Goal: Connect with others: Connect with others

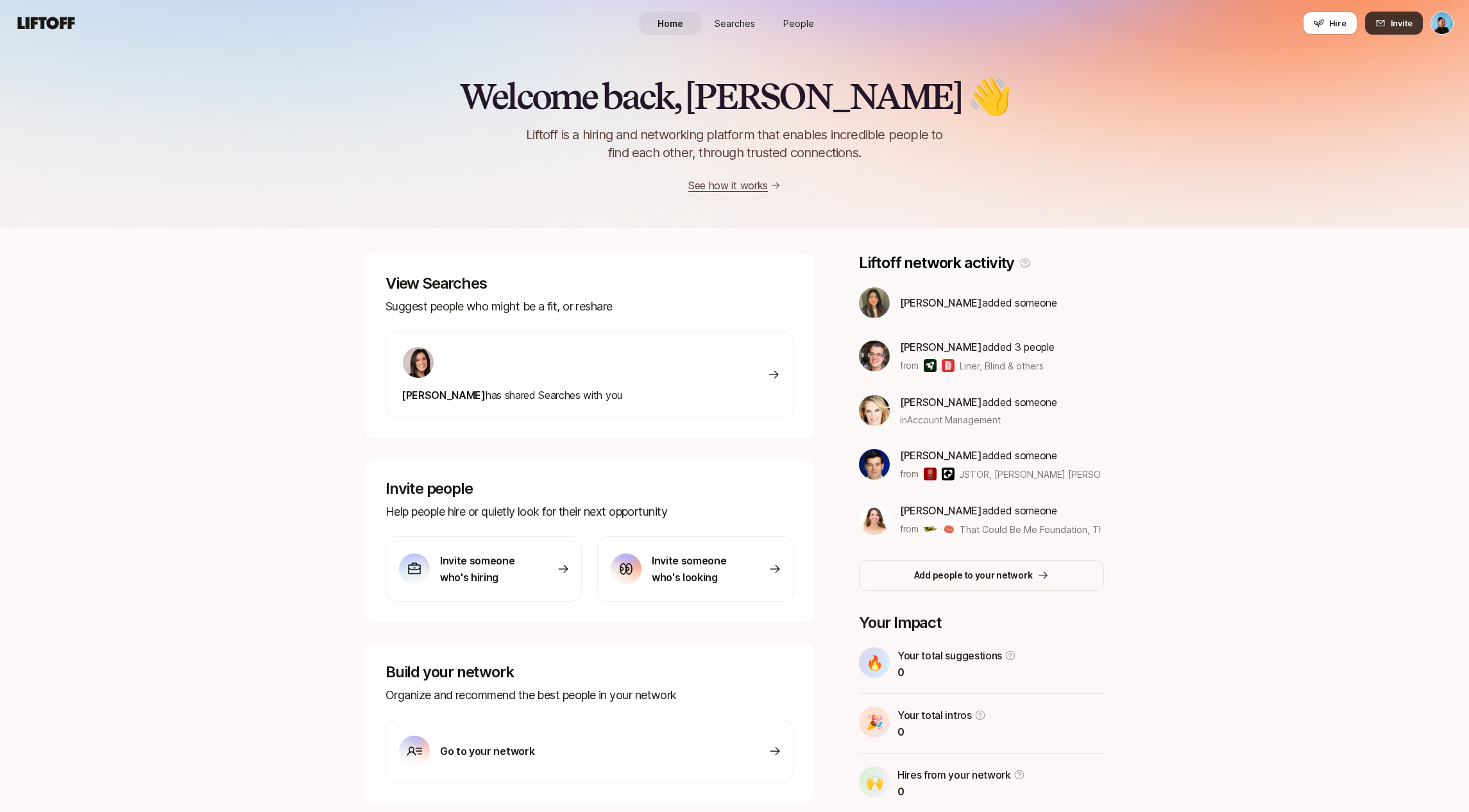
click at [1396, 22] on span "Invite" at bounding box center [1401, 23] width 22 height 13
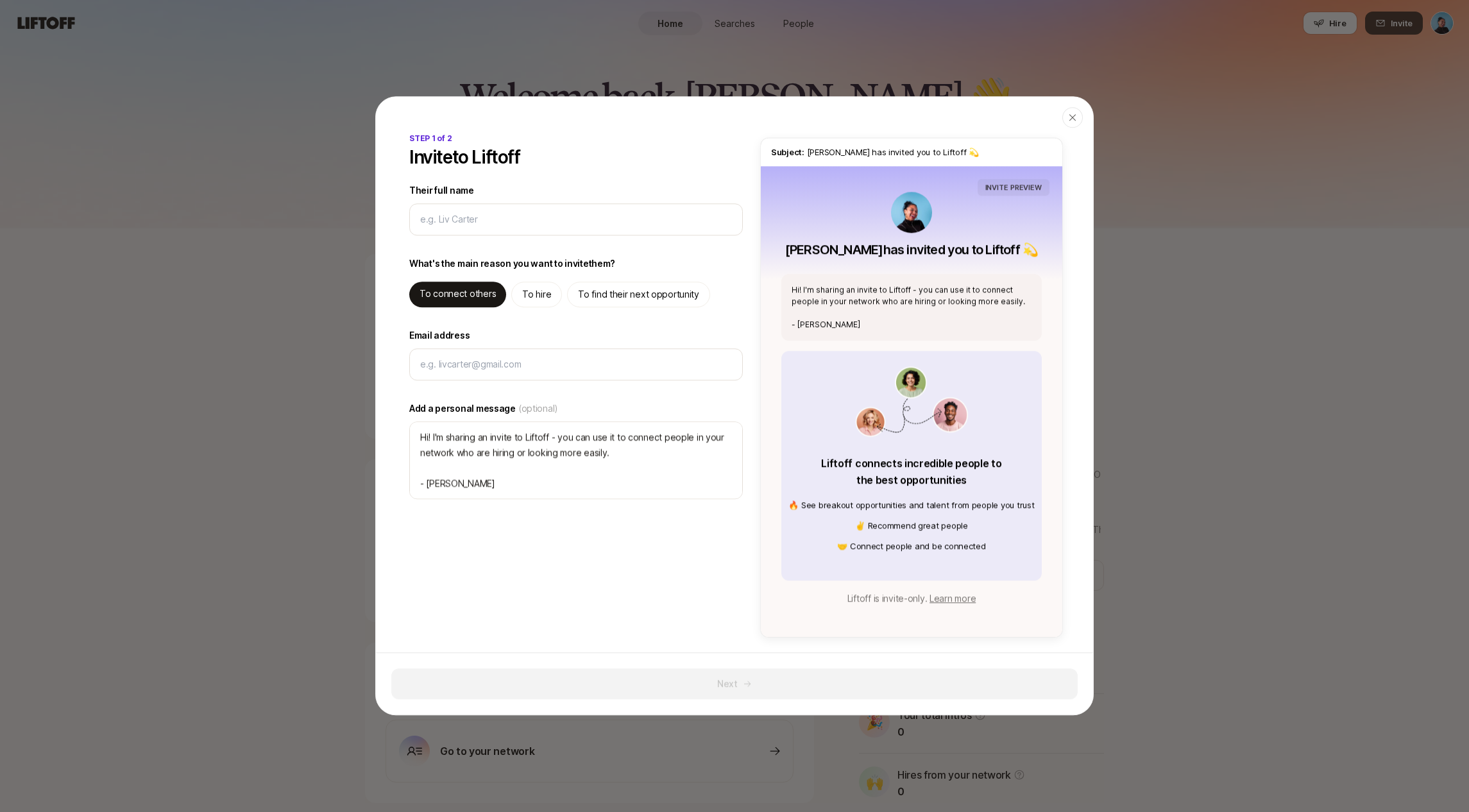
type textarea "x"
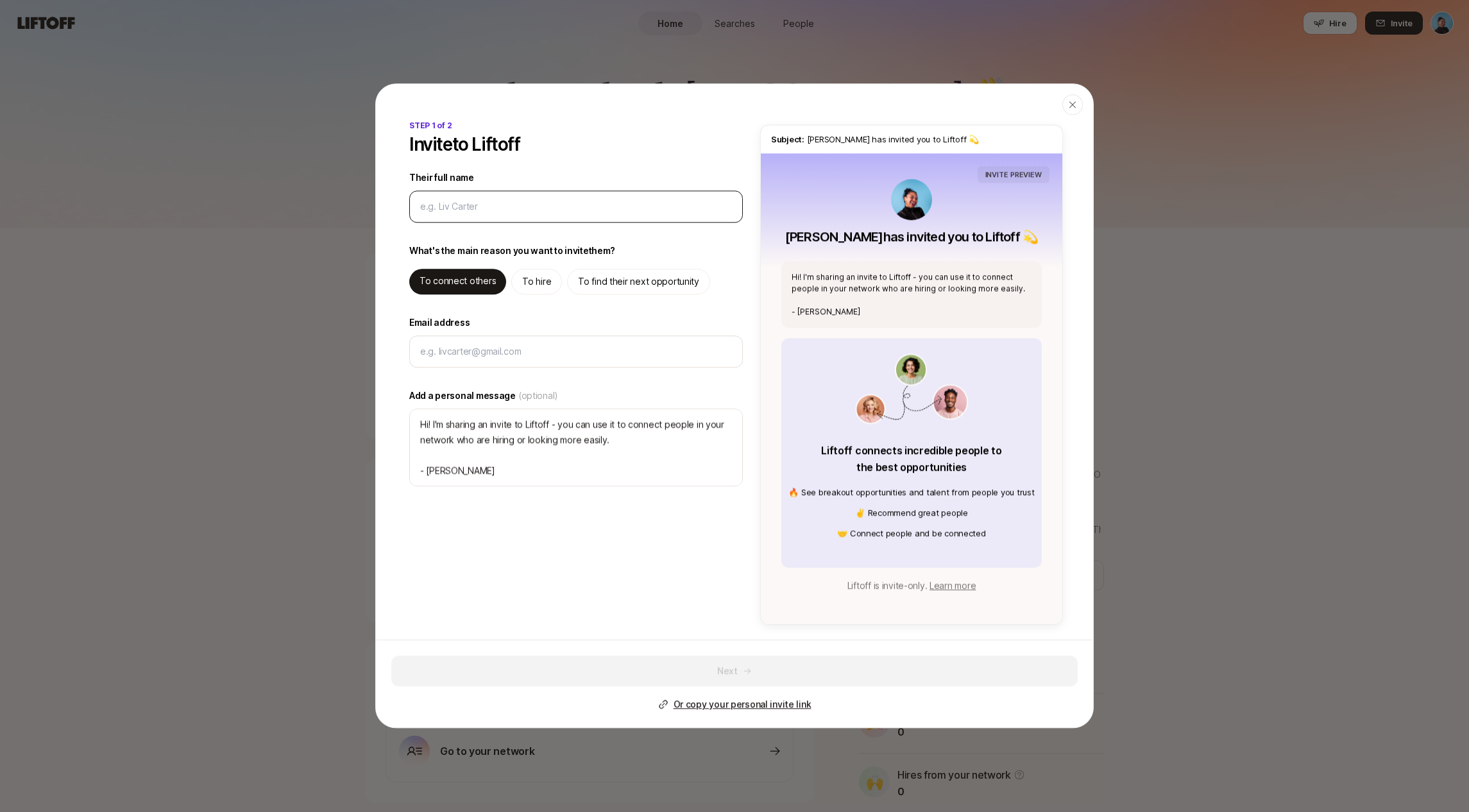
type input "[EMAIL_ADDRESS][DOMAIN_NAME]"
type textarea "x"
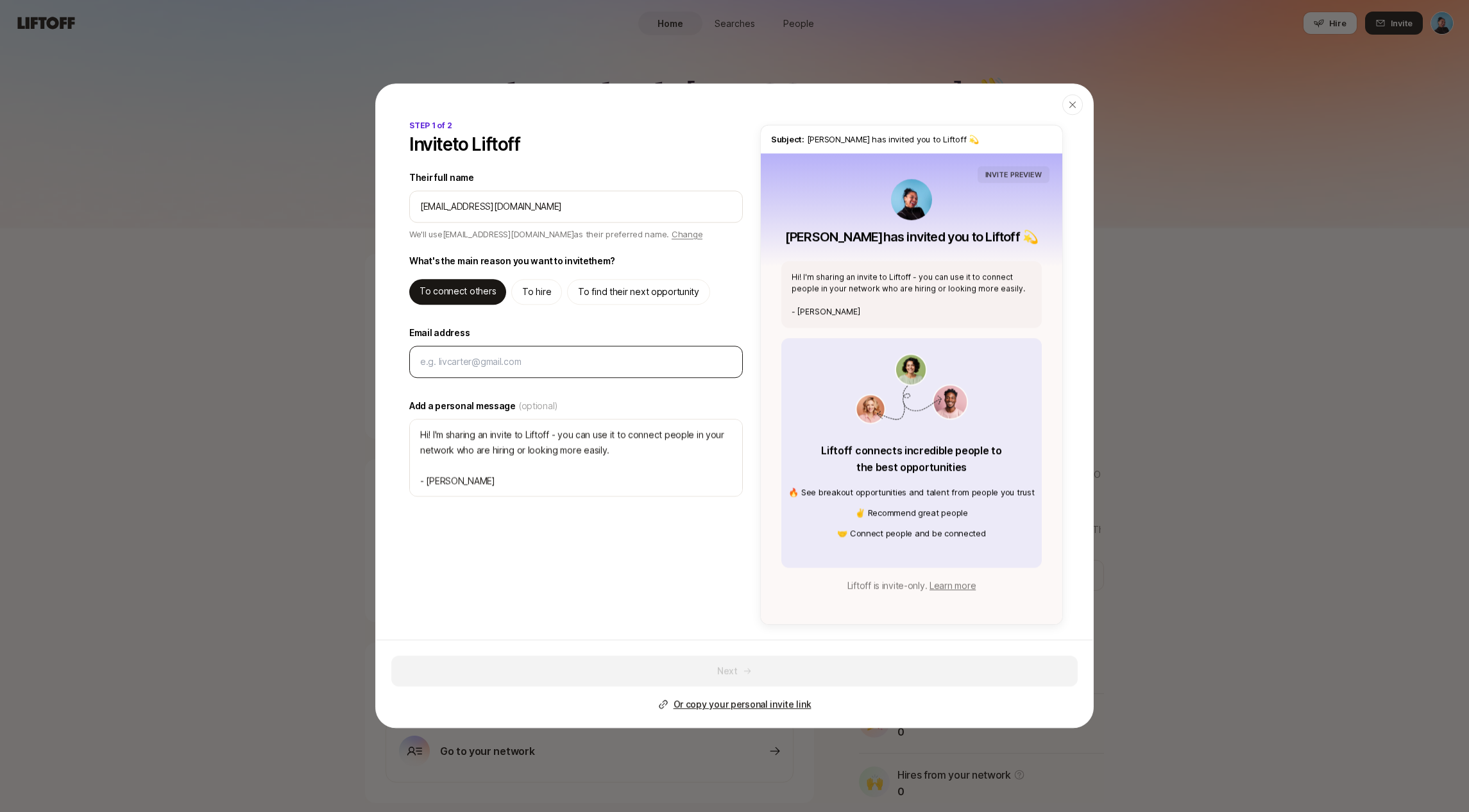
type input "[EMAIL_ADDRESS][DOMAIN_NAME]"
type textarea "Hi [EMAIL_ADDRESS][DOMAIN_NAME]! I'm sharing an invite to Liftoff - you can use…"
type textarea "x"
click at [503, 361] on input "Email address" at bounding box center [575, 362] width 312 height 15
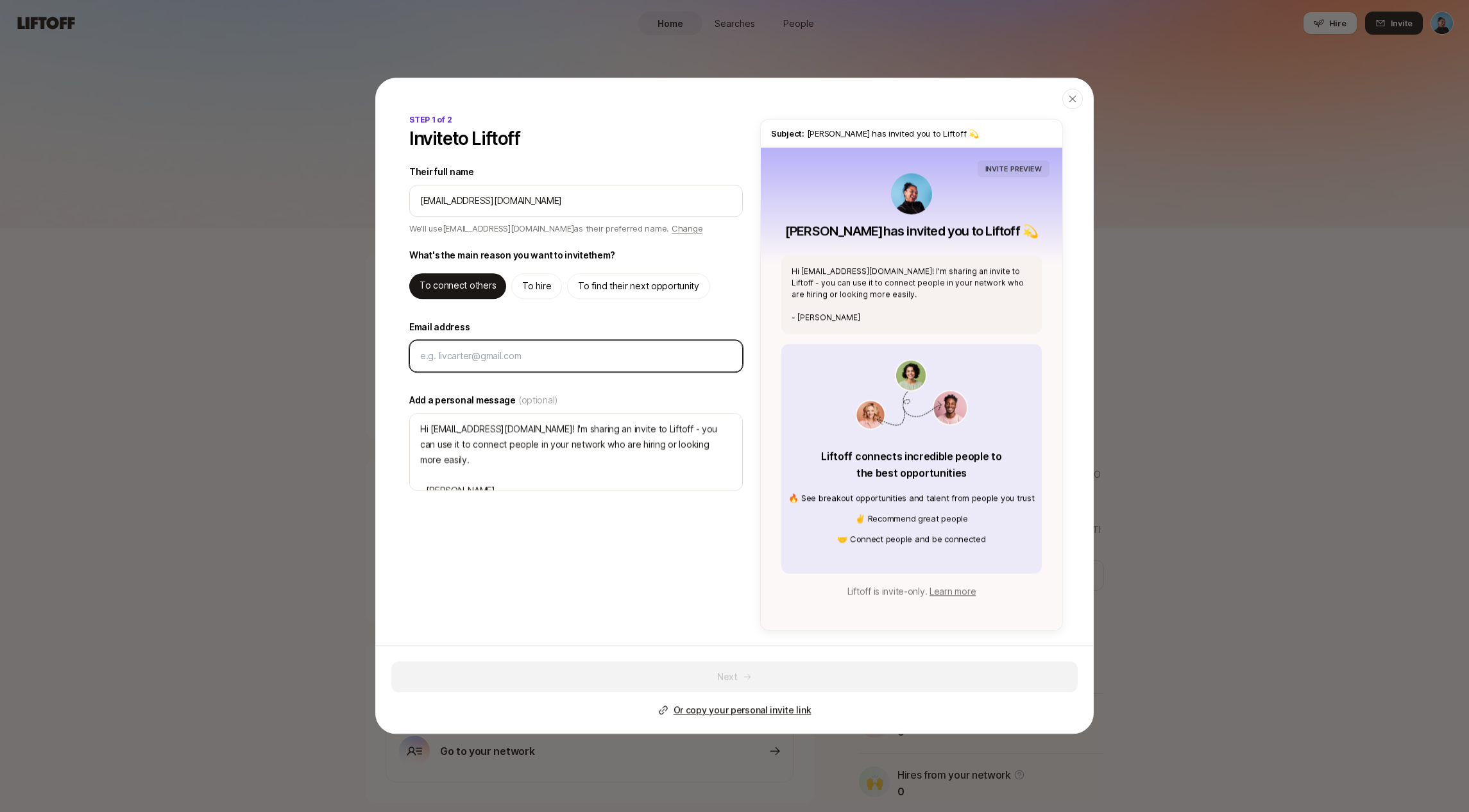
paste input "[EMAIL_ADDRESS][DOMAIN_NAME]"
type input "[EMAIL_ADDRESS][DOMAIN_NAME]"
type textarea "x"
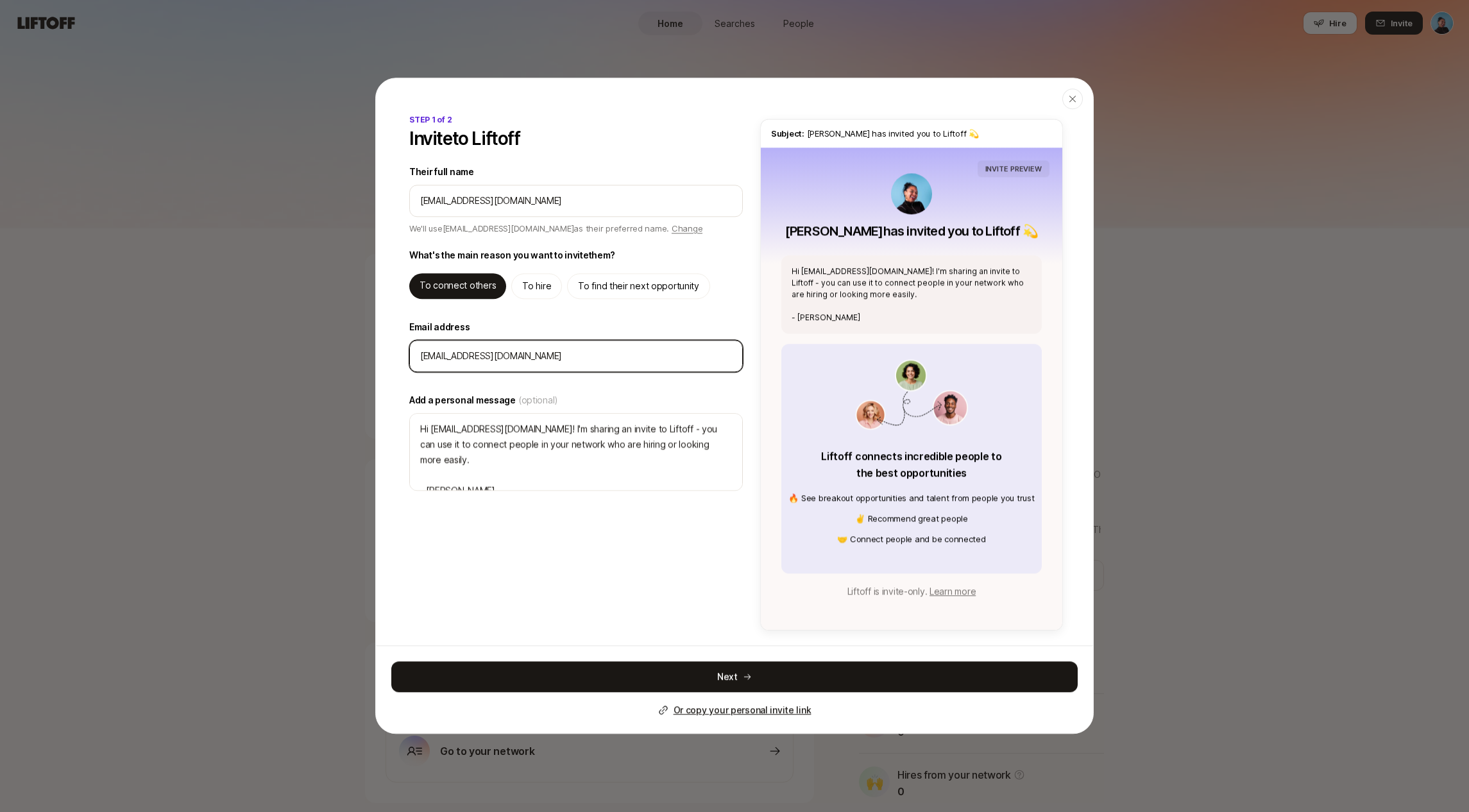
type input "[EMAIL_ADDRESS][DOMAIN_NAME]"
click at [516, 220] on div "STEP 1 of 2 Invite to Liftoff Their full name We'll use [EMAIL_ADDRESS][DOMAIN_…" at bounding box center [576, 372] width 339 height 515
click at [516, 212] on div at bounding box center [576, 201] width 333 height 32
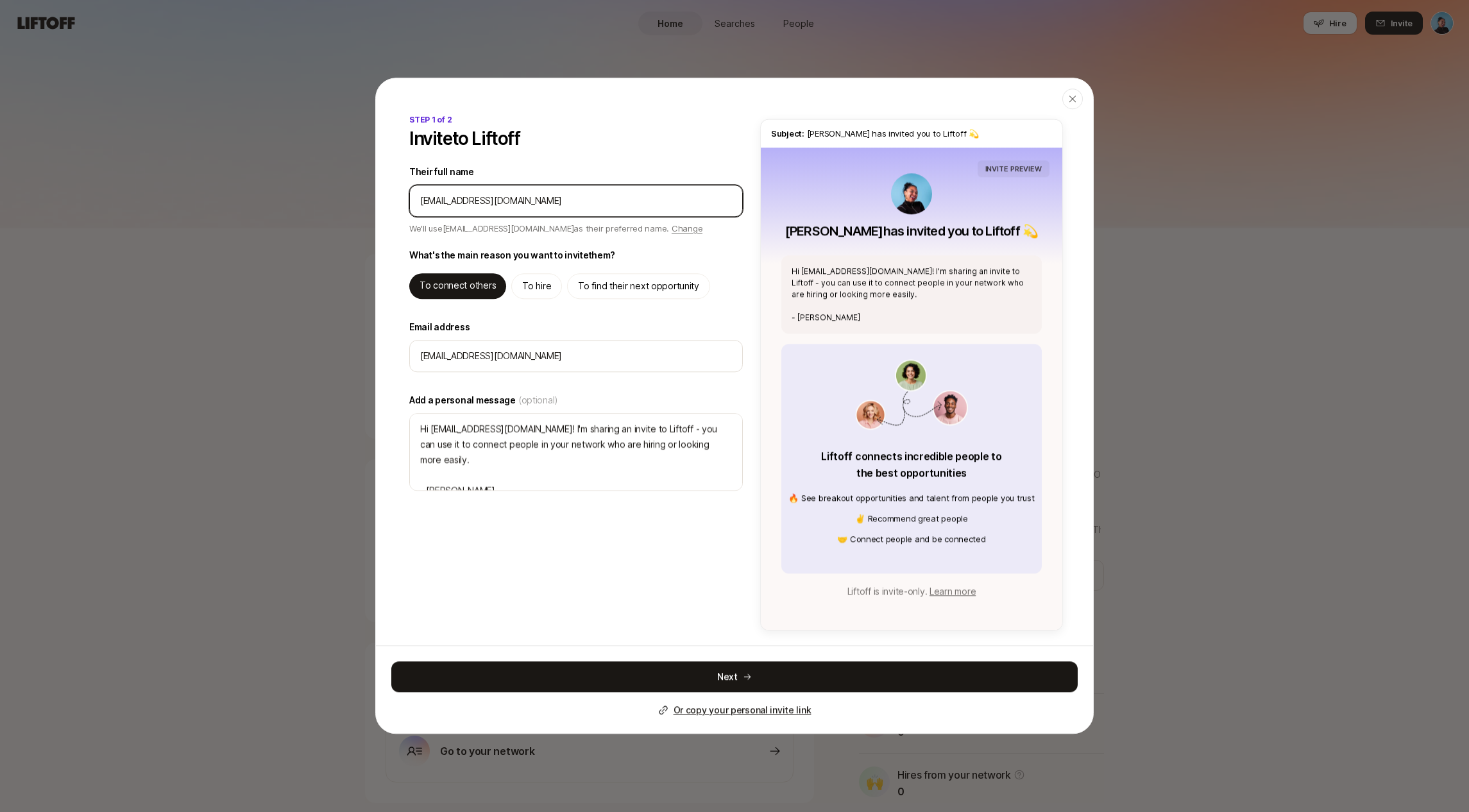
click at [515, 199] on input "Their full name" at bounding box center [575, 201] width 312 height 15
type input "R"
type textarea "x"
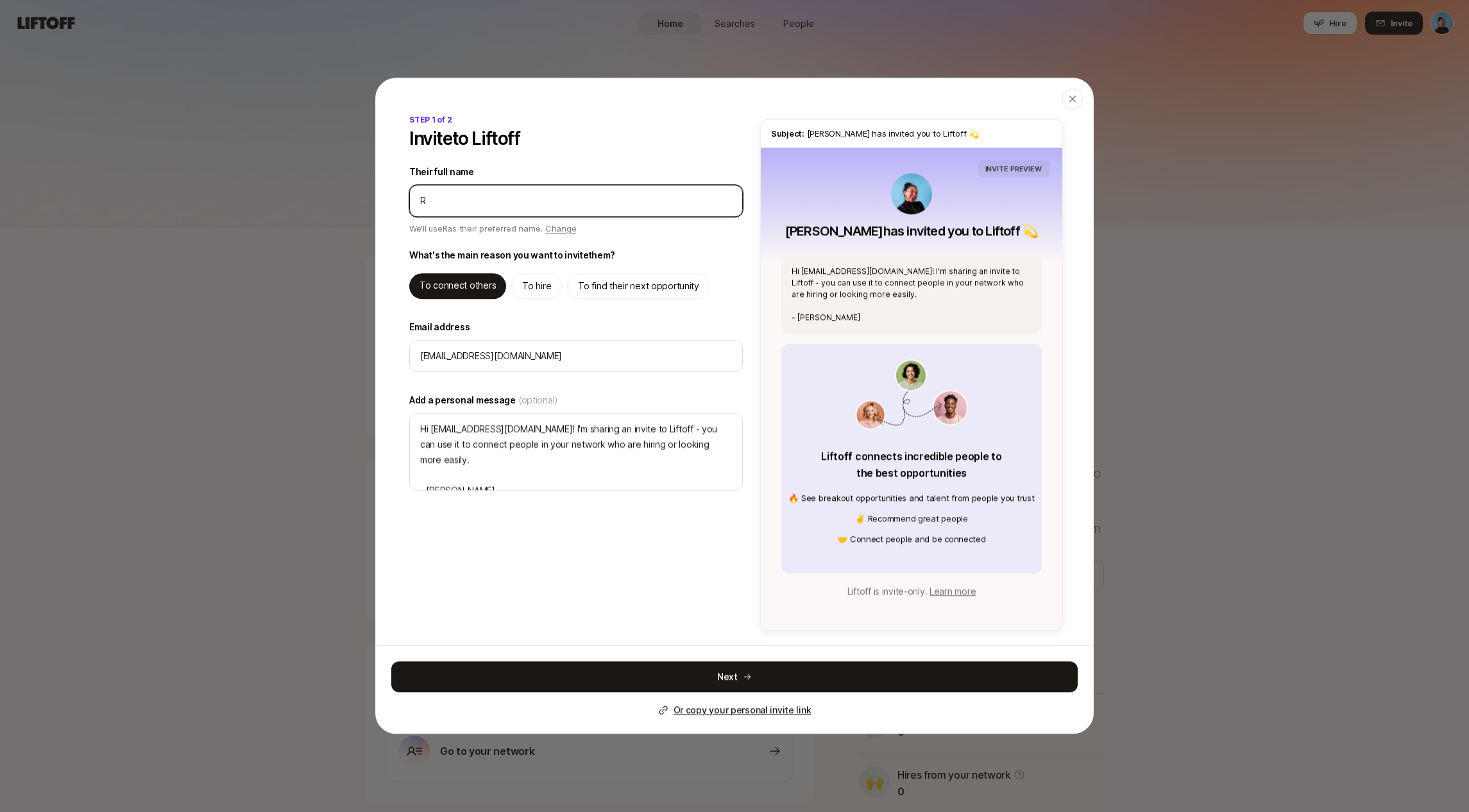
type input "Ry"
type textarea "x"
type input "Rya"
type textarea "x"
type input "[PERSON_NAME]"
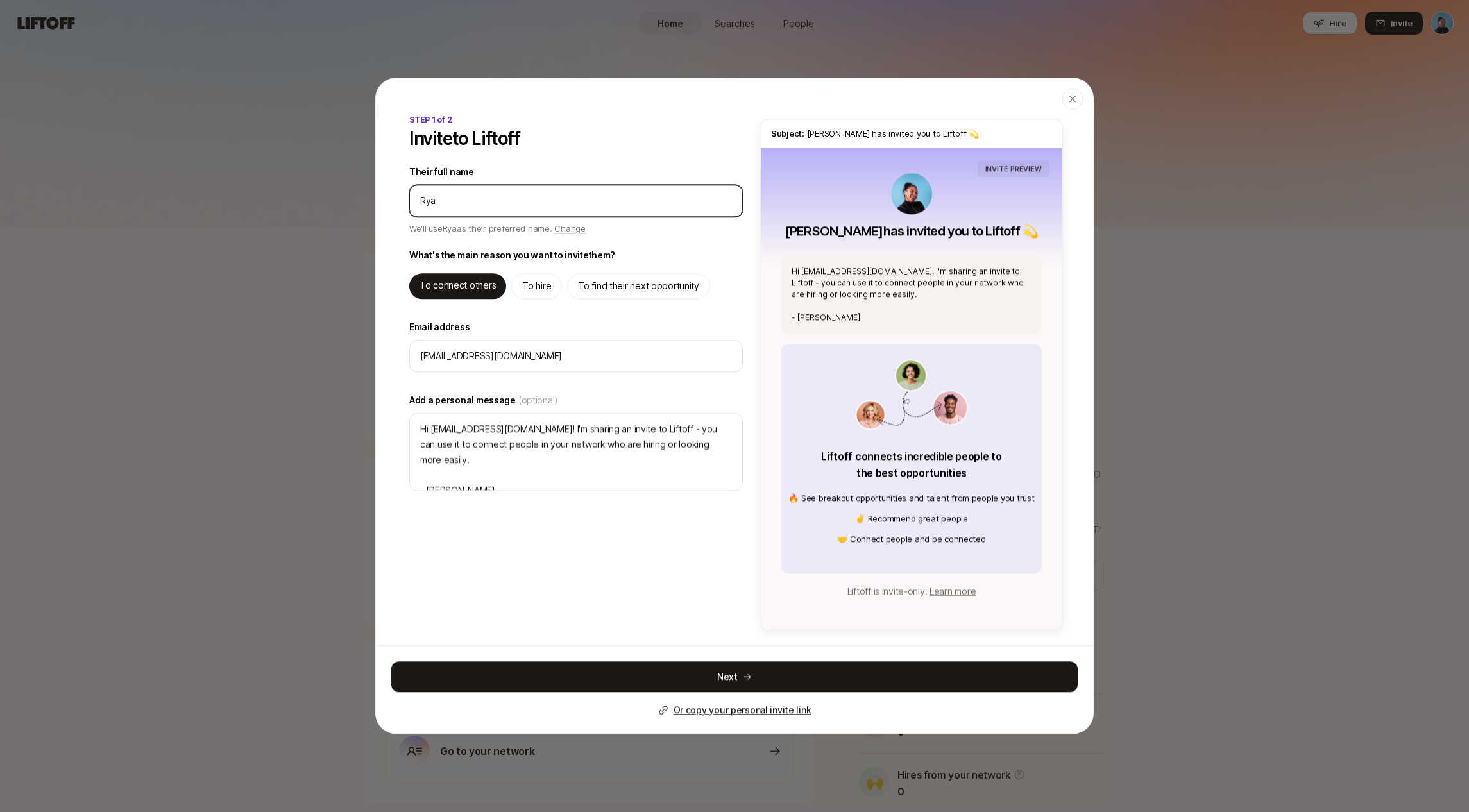
type textarea "x"
type input "[PERSON_NAME]"
type textarea "x"
type input "[PERSON_NAME]"
type textarea "x"
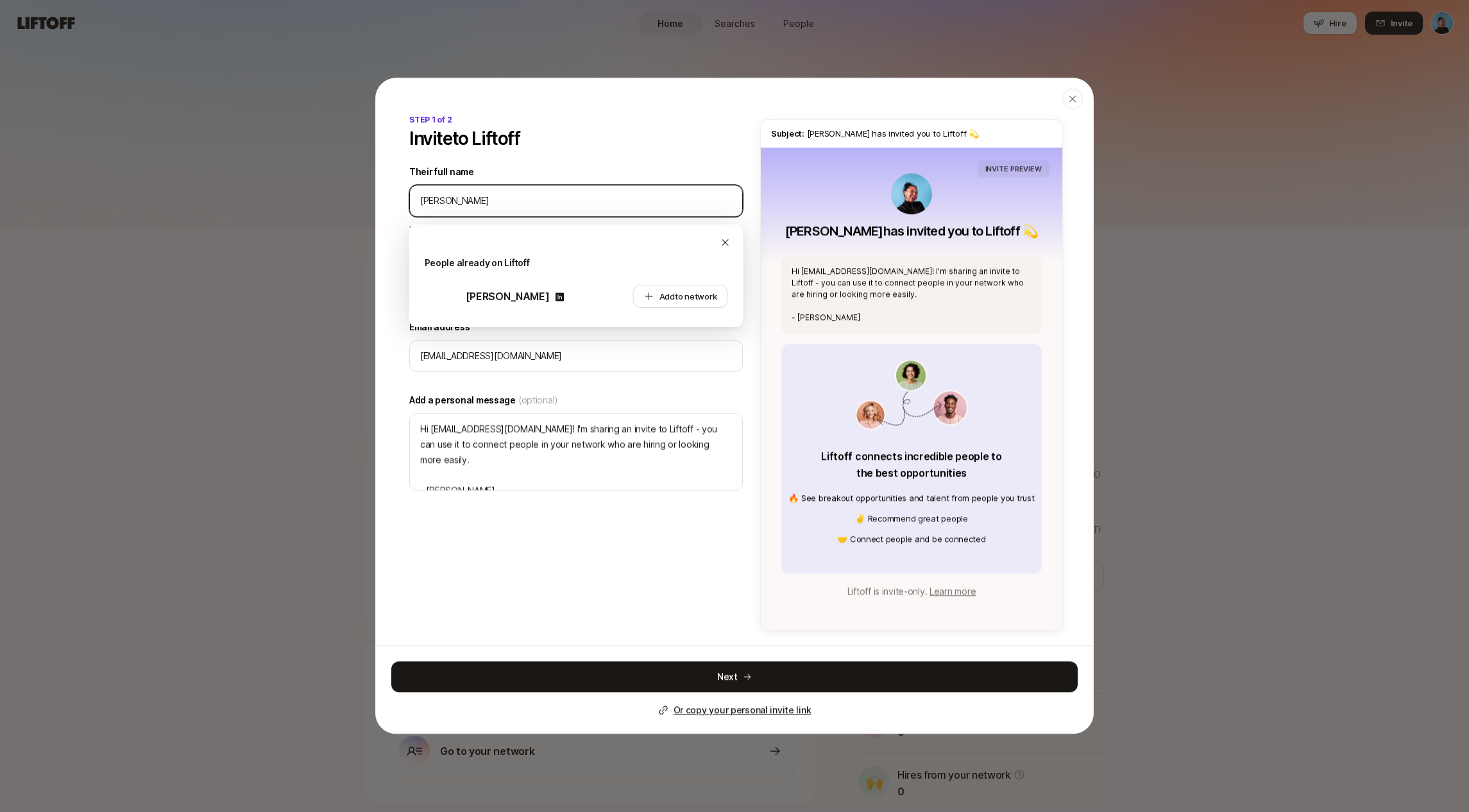
type input "[PERSON_NAME]"
type textarea "x"
type input "[PERSON_NAME]"
type textarea "x"
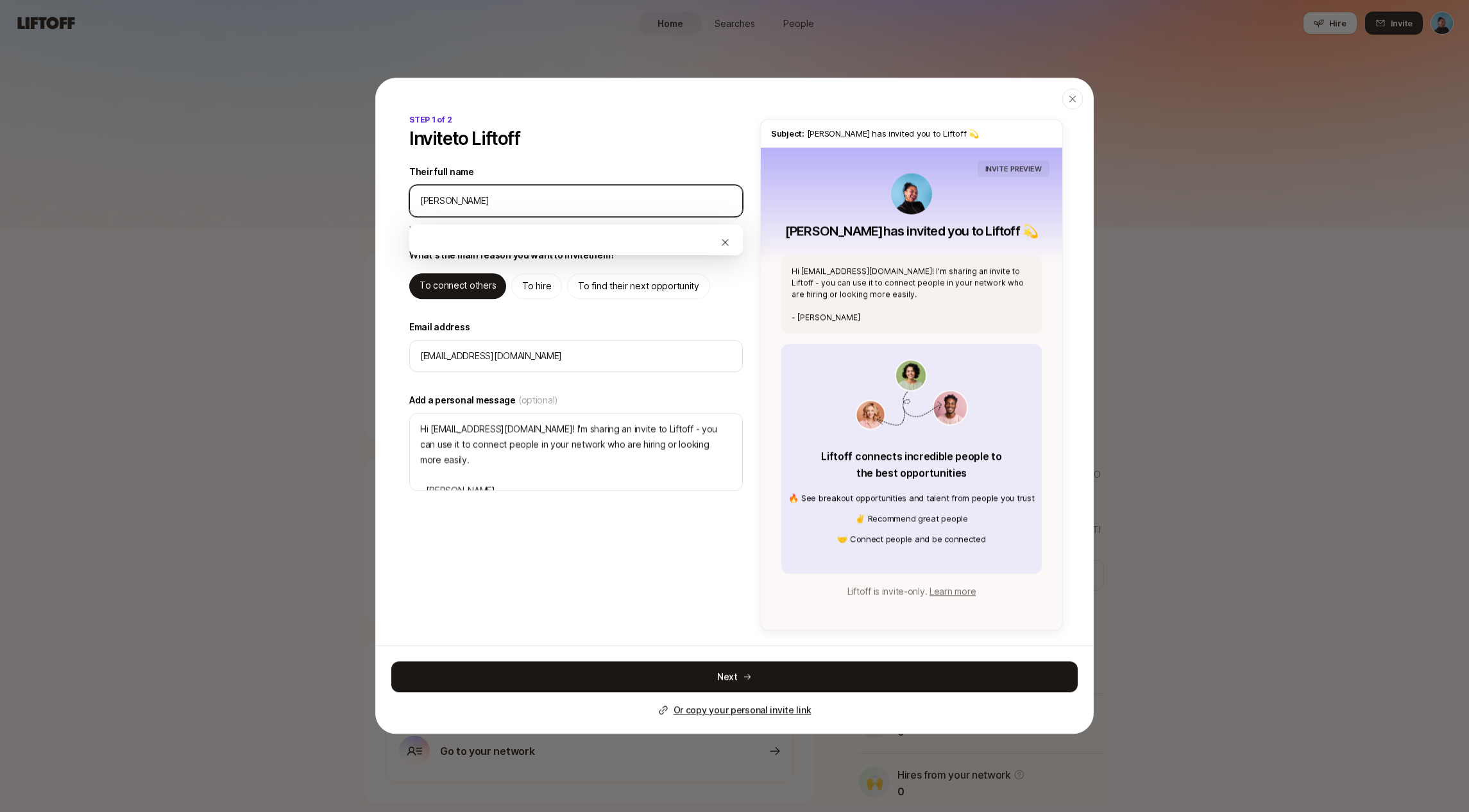
type input "[PERSON_NAME]"
type textarea "x"
type input "[PERSON_NAME]"
type textarea "x"
type input "[PERSON_NAME]"
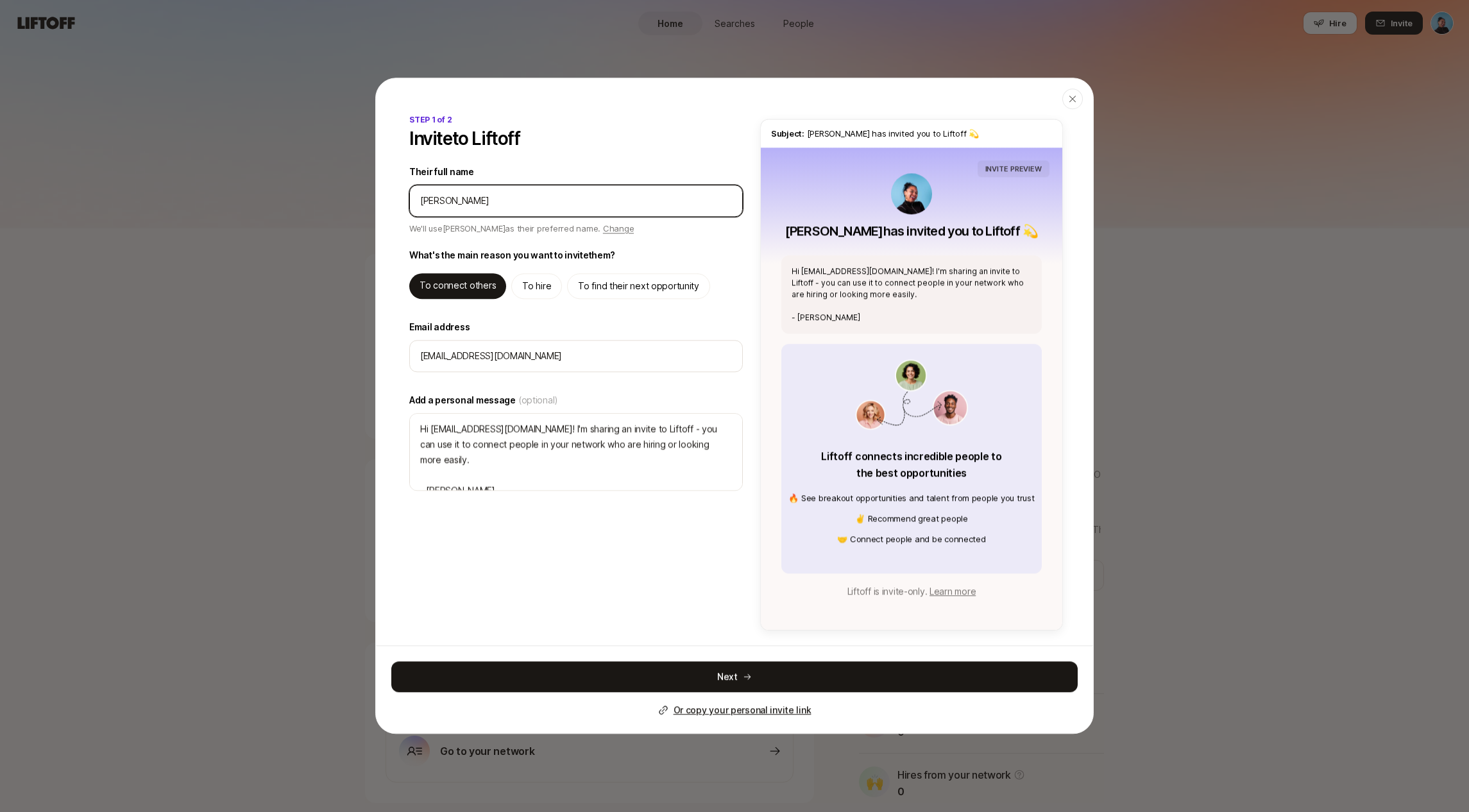
type textarea "x"
type input "[PERSON_NAME]"
type textarea "x"
type input "[PERSON_NAME]"
type textarea "x"
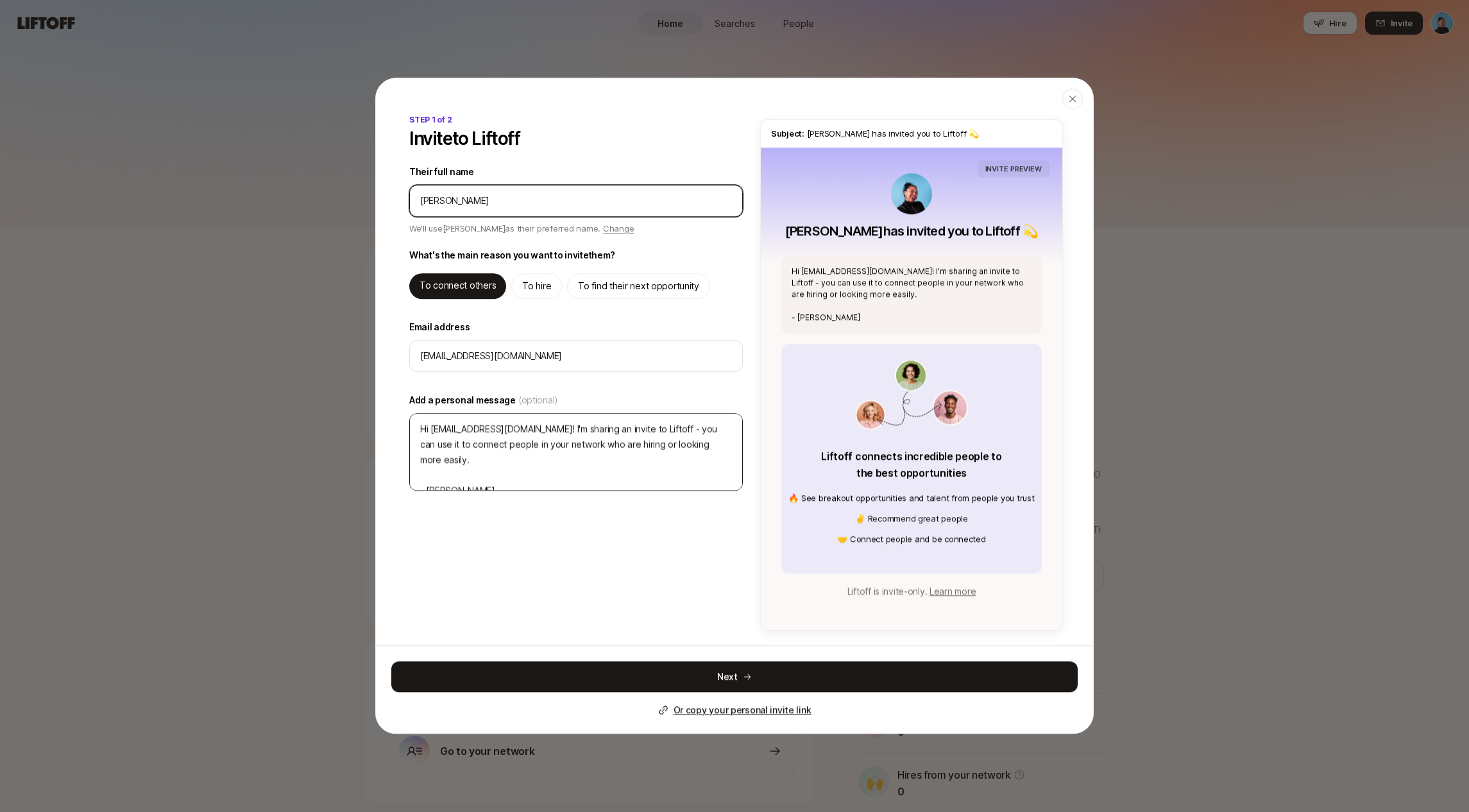
type input "[PERSON_NAME]"
type textarea "Hi [PERSON_NAME]! I'm sharing an invite to Liftoff - you can use it to connect …"
type textarea "x"
click at [642, 452] on textarea "Hi [PERSON_NAME]! I'm sharing an invite to Liftoff - you can use it to connect …" at bounding box center [576, 451] width 333 height 78
drag, startPoint x: 582, startPoint y: 435, endPoint x: 612, endPoint y: 432, distance: 30.1
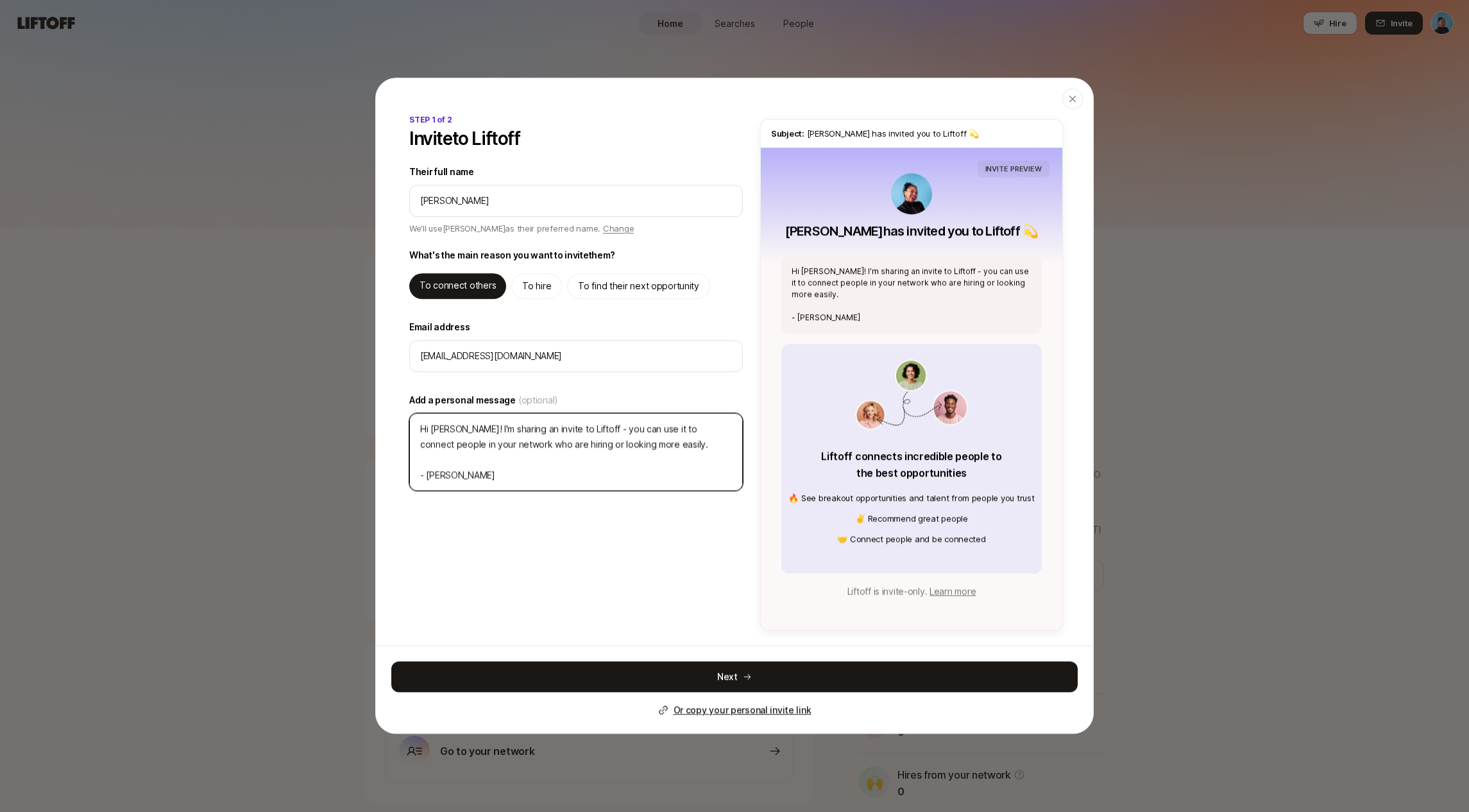
click at [612, 432] on textarea "Hi [PERSON_NAME]! I'm sharing an invite to Liftoff - you can use it to connect …" at bounding box center [576, 451] width 333 height 78
type textarea "Hi [PERSON_NAME]! I'm sharing an invite to Liftoff - f use it to connect people…"
type textarea "x"
type textarea "Hi [PERSON_NAME]! I'm sharing an invite to Liftoff - fe use it to connect peopl…"
type textarea "x"
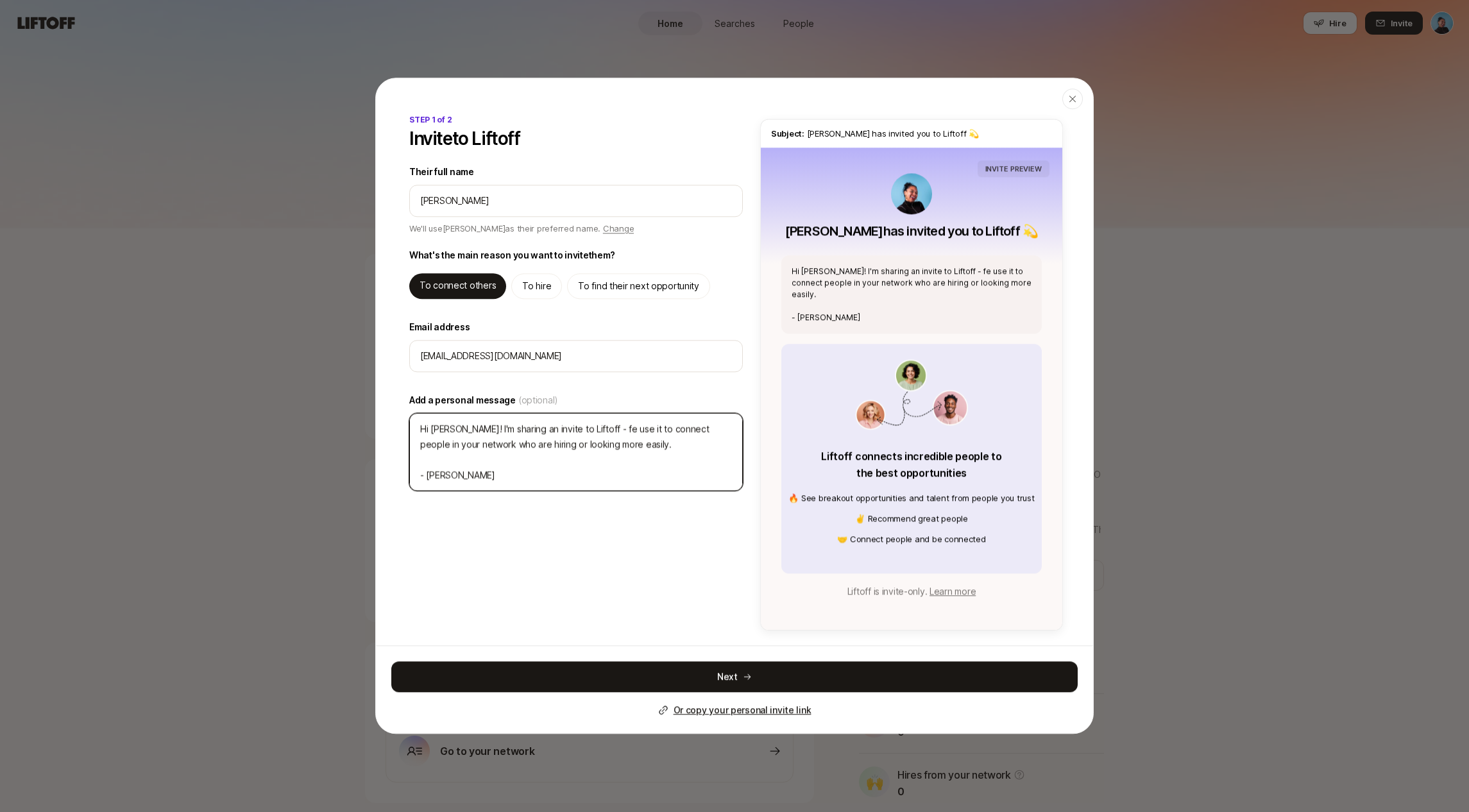
type textarea "Hi [PERSON_NAME]! I'm sharing an invite to Liftoff - fee use it to connect peop…"
type textarea "x"
type textarea "Hi [PERSON_NAME]! I'm sharing an invite to Liftoff - feel use it to connect peo…"
type textarea "x"
type textarea "Hi [PERSON_NAME]! I'm sharing an invite to Liftoff - feel use it to connect peo…"
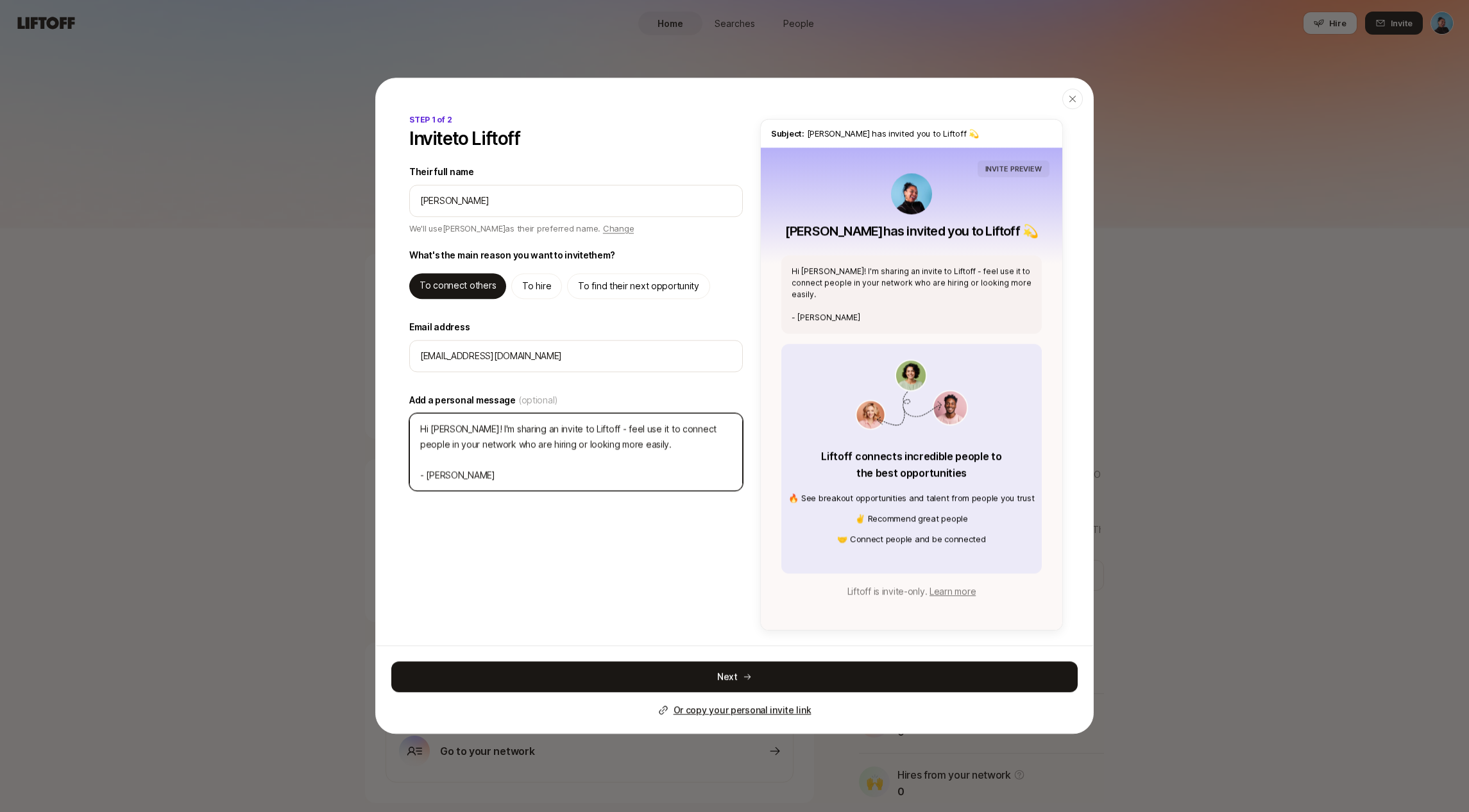
type textarea "x"
type textarea "Hi [PERSON_NAME]! I'm sharing an invite to Liftoff - feel f use it to connect p…"
type textarea "x"
type textarea "Hi [PERSON_NAME]! I'm sharing an invite to Liftoff - feel fr use it to connect …"
type textarea "x"
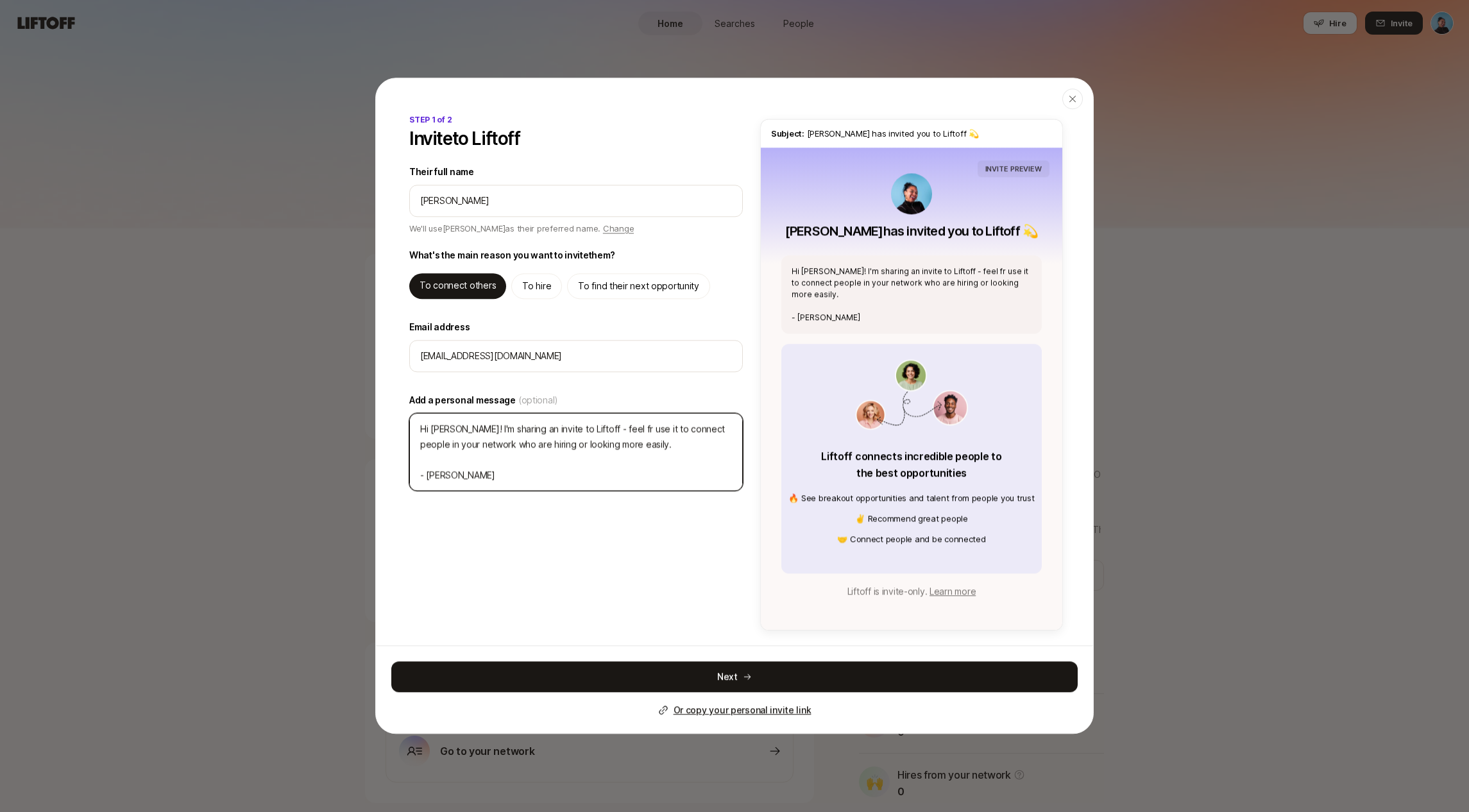
type textarea "Hi [PERSON_NAME]! I'm sharing an invite to Liftoff - feel fre use it to connect…"
type textarea "x"
type textarea "Hi [PERSON_NAME]! I'm sharing an invite to Liftoff - feel free use it to connec…"
type textarea "x"
type textarea "Hi [PERSON_NAME]! I'm sharing an invite to Liftoff - feel free use it to connec…"
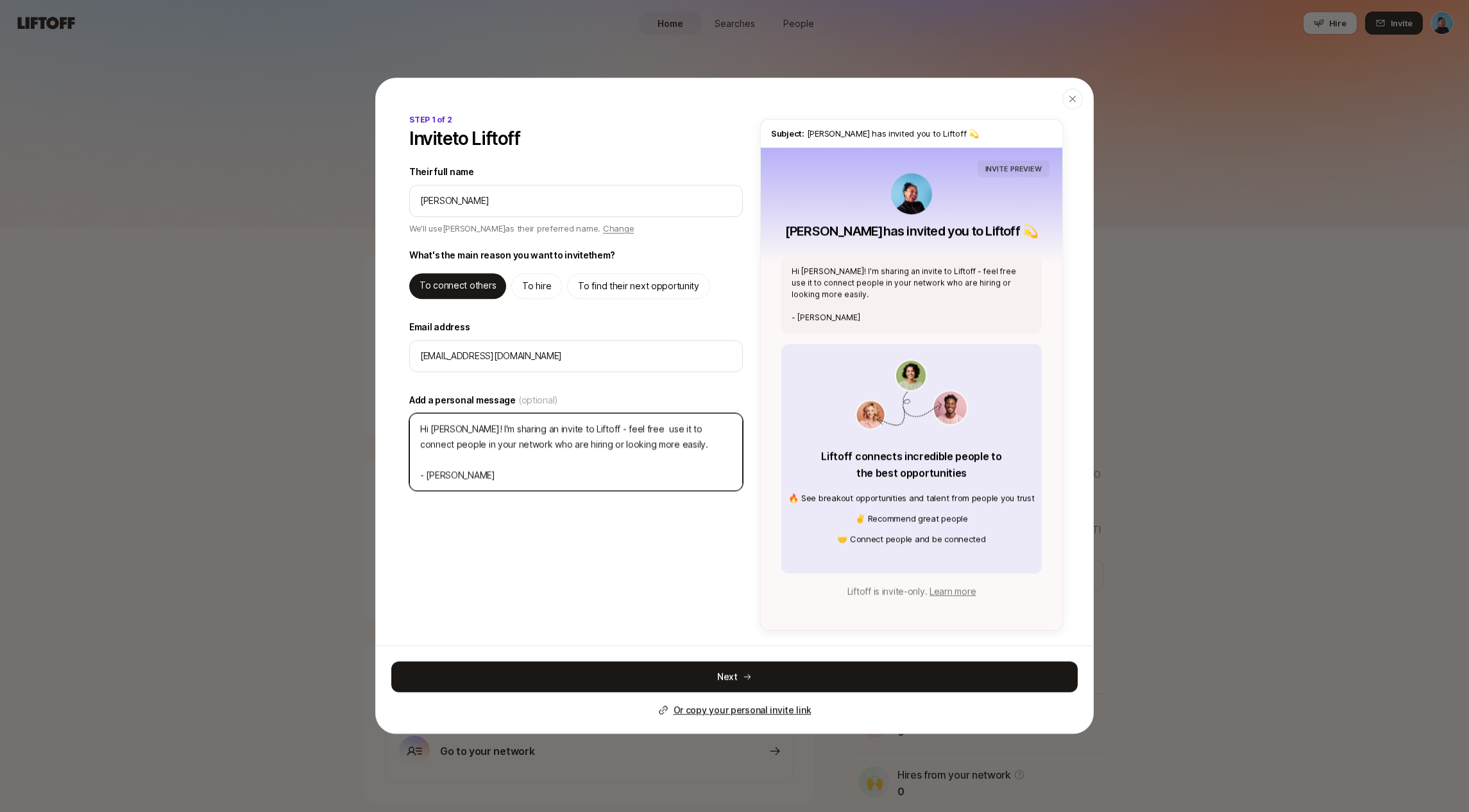
type textarea "x"
type textarea "Hi [PERSON_NAME]! I'm sharing an invite to Liftoff - feel free t use it to conn…"
type textarea "x"
type textarea "Hi [PERSON_NAME]! I'm sharing an invite to Liftoff - feel free to use it to con…"
type textarea "x"
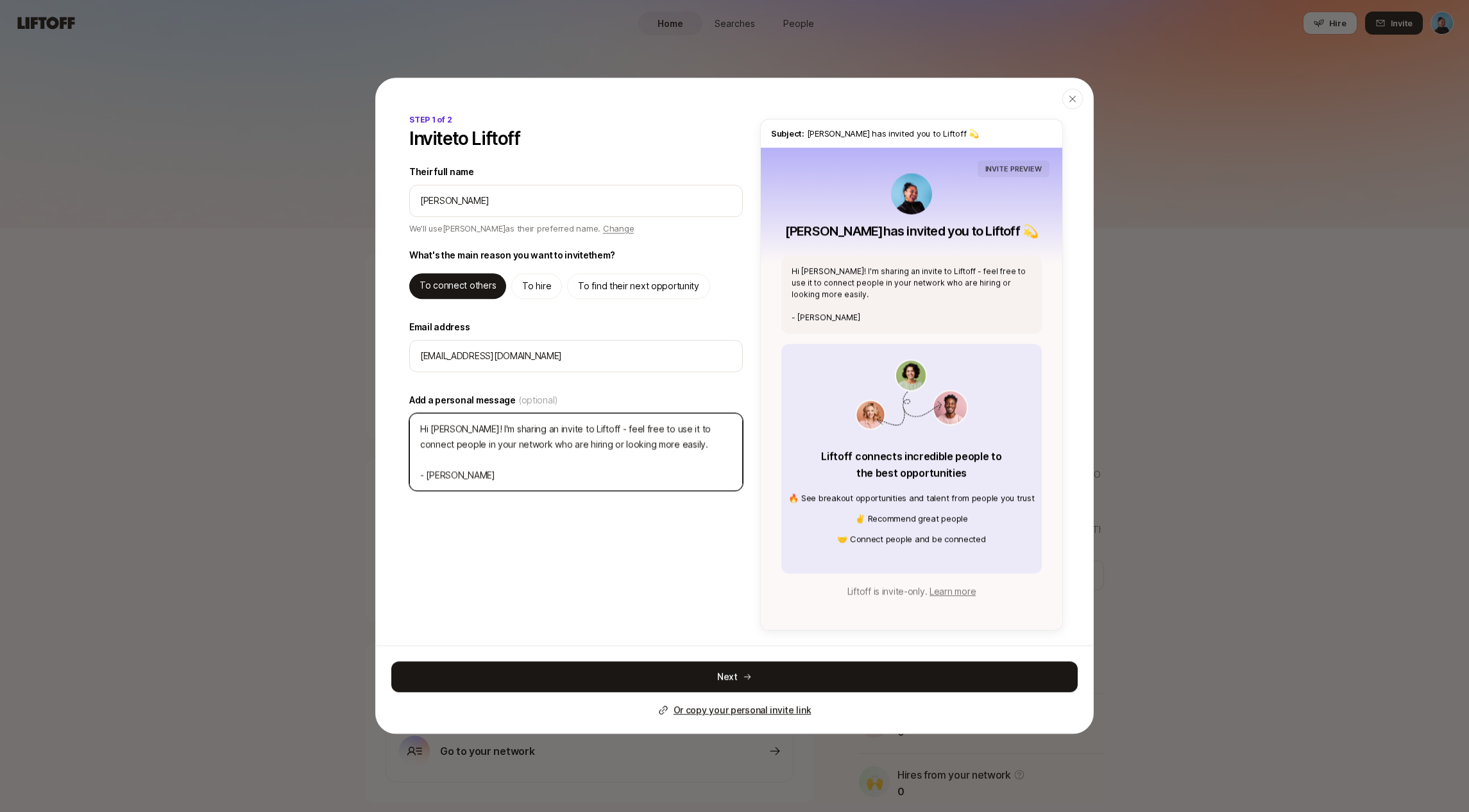
type textarea "Hi [PERSON_NAME]! I'm sharing an invite to Liftoff - feel free to use it to con…"
type textarea "x"
type textarea "Hi [PERSON_NAME]! I'm sharing an invite to Liftoff - feel free to p use it to c…"
type textarea "x"
type textarea "Hi [PERSON_NAME]! I'm sharing an invite to Liftoff - feel free to po use it to …"
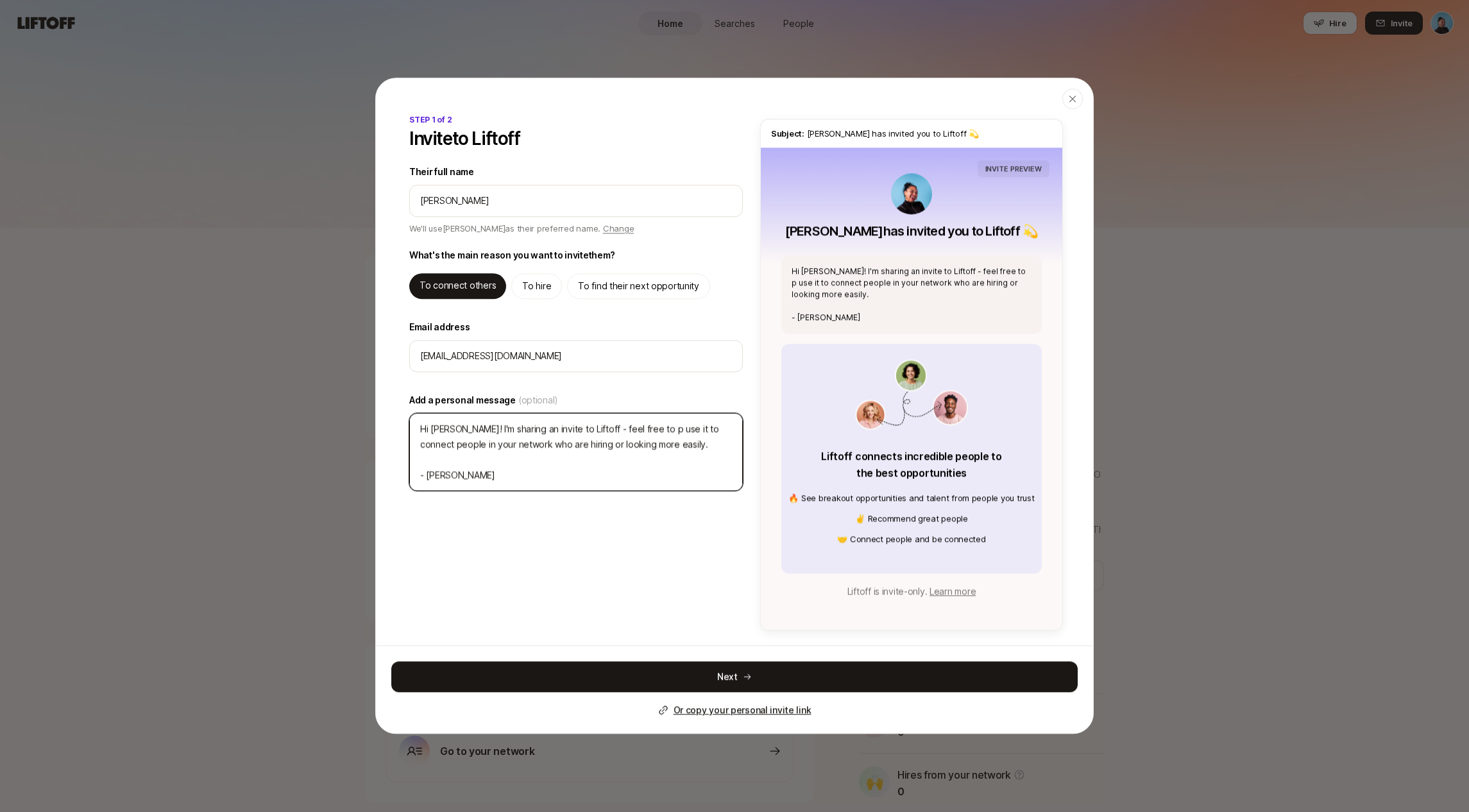
type textarea "x"
type textarea "Hi [PERSON_NAME]! I'm sharing an invite to Liftoff - feel free to pok use it to…"
type textarea "x"
type textarea "Hi [PERSON_NAME]! I'm sharing an invite to Liftoff - feel free to poke use it t…"
type textarea "x"
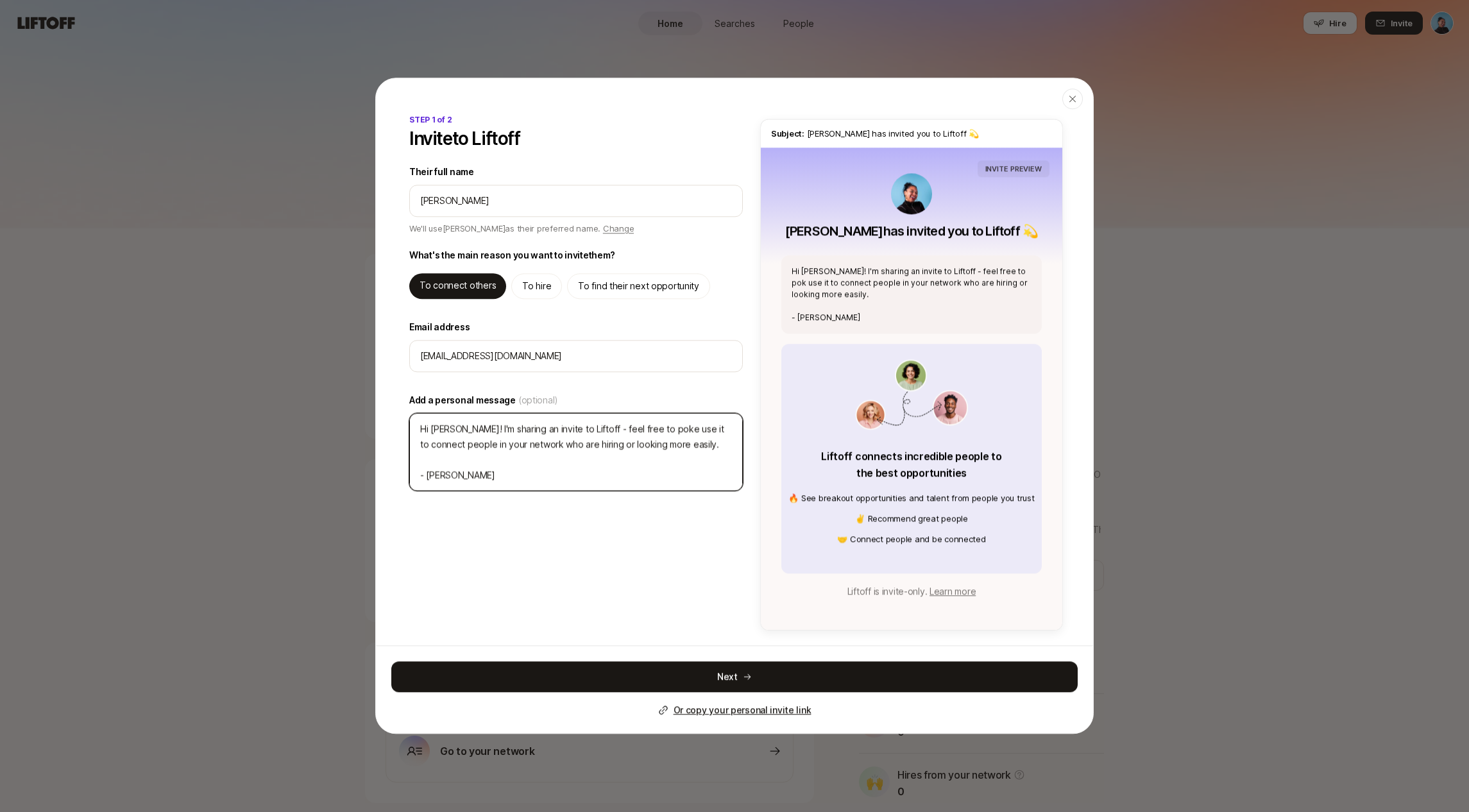
type textarea "Hi [PERSON_NAME]! I'm sharing an invite to Liftoff - feel free to poke use it t…"
type textarea "x"
type textarea "Hi [PERSON_NAME]! I'm sharing an invite to Liftoff - feel free to poke a use it…"
type textarea "x"
type textarea "Hi [PERSON_NAME]! I'm sharing an invite to Liftoff - feel free to poke ar use i…"
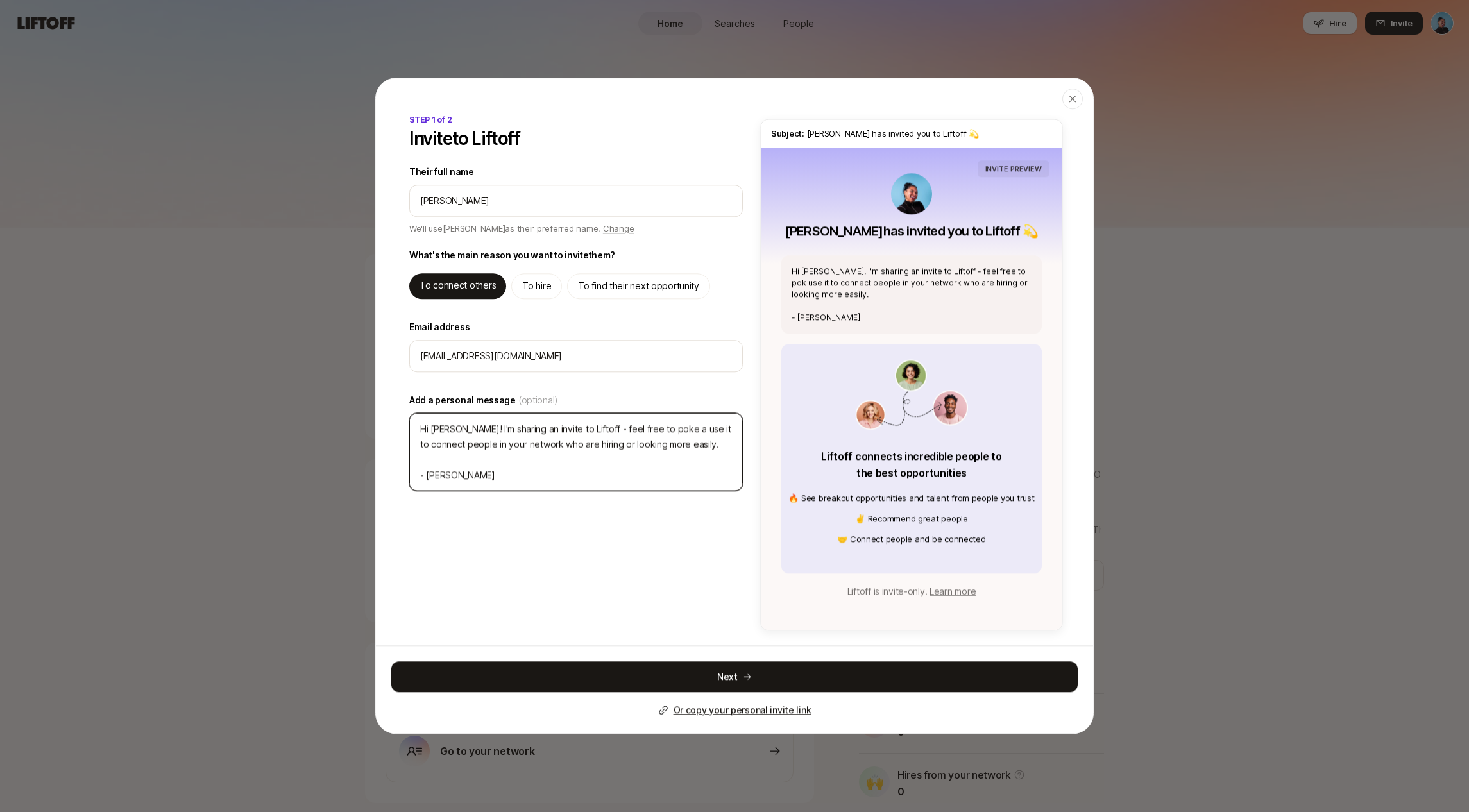
type textarea "x"
type textarea "Hi [PERSON_NAME]! I'm sharing an invite to Liftoff - feel free to poke aro use …"
type textarea "x"
type textarea "Hi [PERSON_NAME]! I'm sharing an invite to Liftoff - feel free to poke arou use…"
type textarea "x"
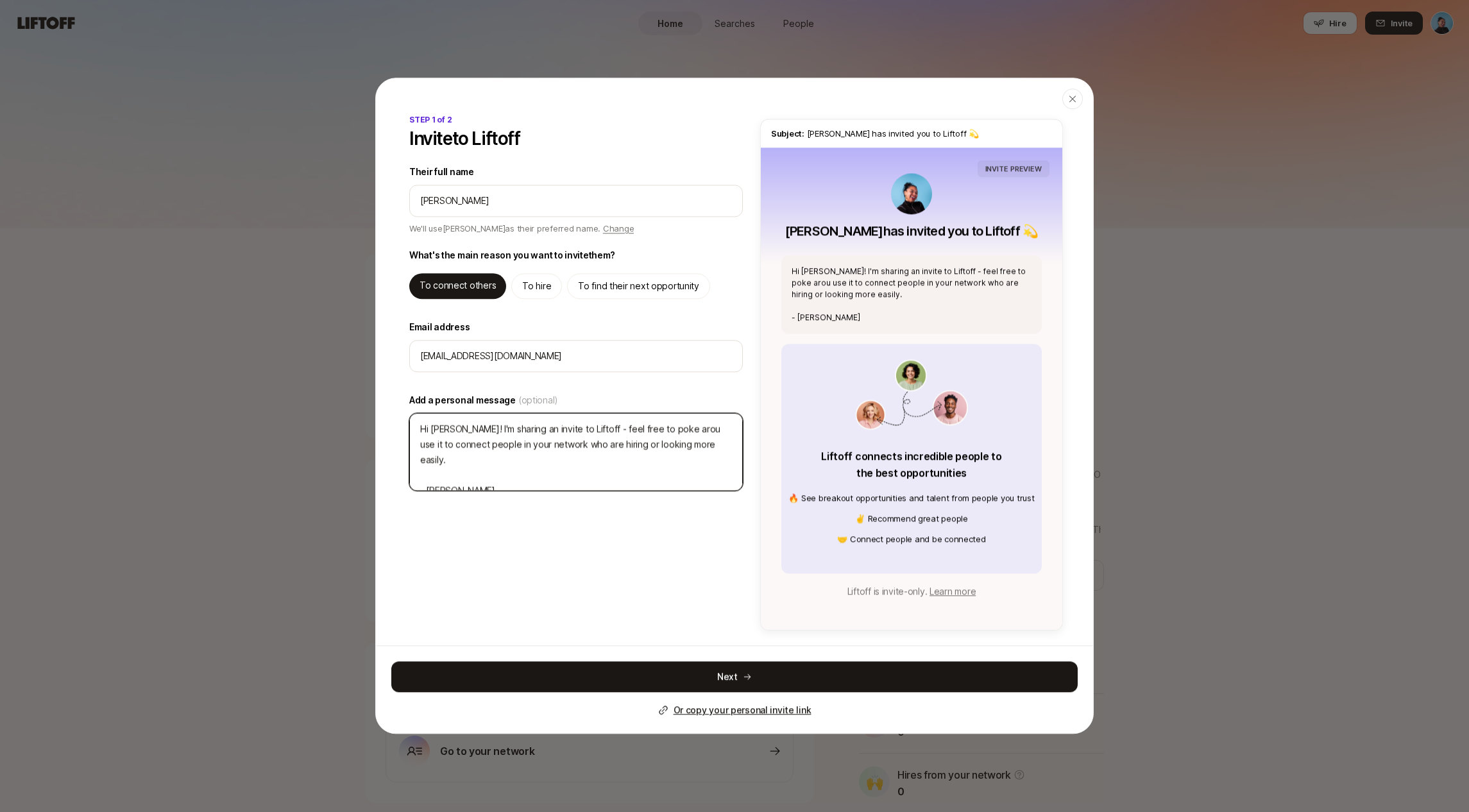
type textarea "Hi [PERSON_NAME]! I'm sharing an invite to Liftoff - feel free to poke aroun us…"
type textarea "x"
type textarea "Hi [PERSON_NAME]! I'm sharing an invite to Liftoff - feel free to poke around u…"
type textarea "x"
type textarea "Hi [PERSON_NAME]! I'm sharing an invite to Liftoff - feel free to poke around u…"
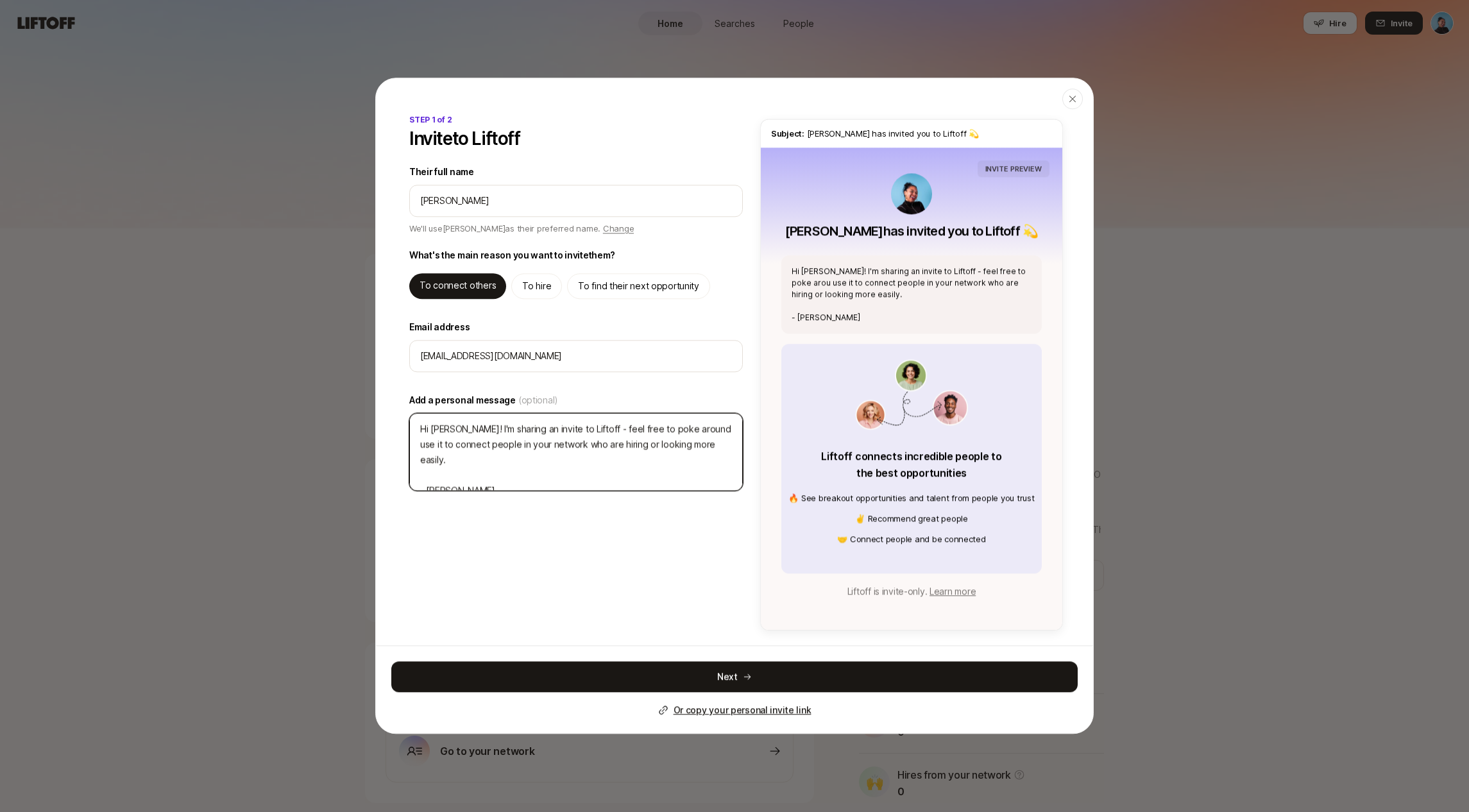
type textarea "x"
type textarea "Hi [PERSON_NAME]! I'm sharing an invite to Liftoff - feel free to poke around a…"
type textarea "x"
type textarea "Hi [PERSON_NAME]! I'm sharing an invite to Liftoff - feel free to poke around a…"
type textarea "x"
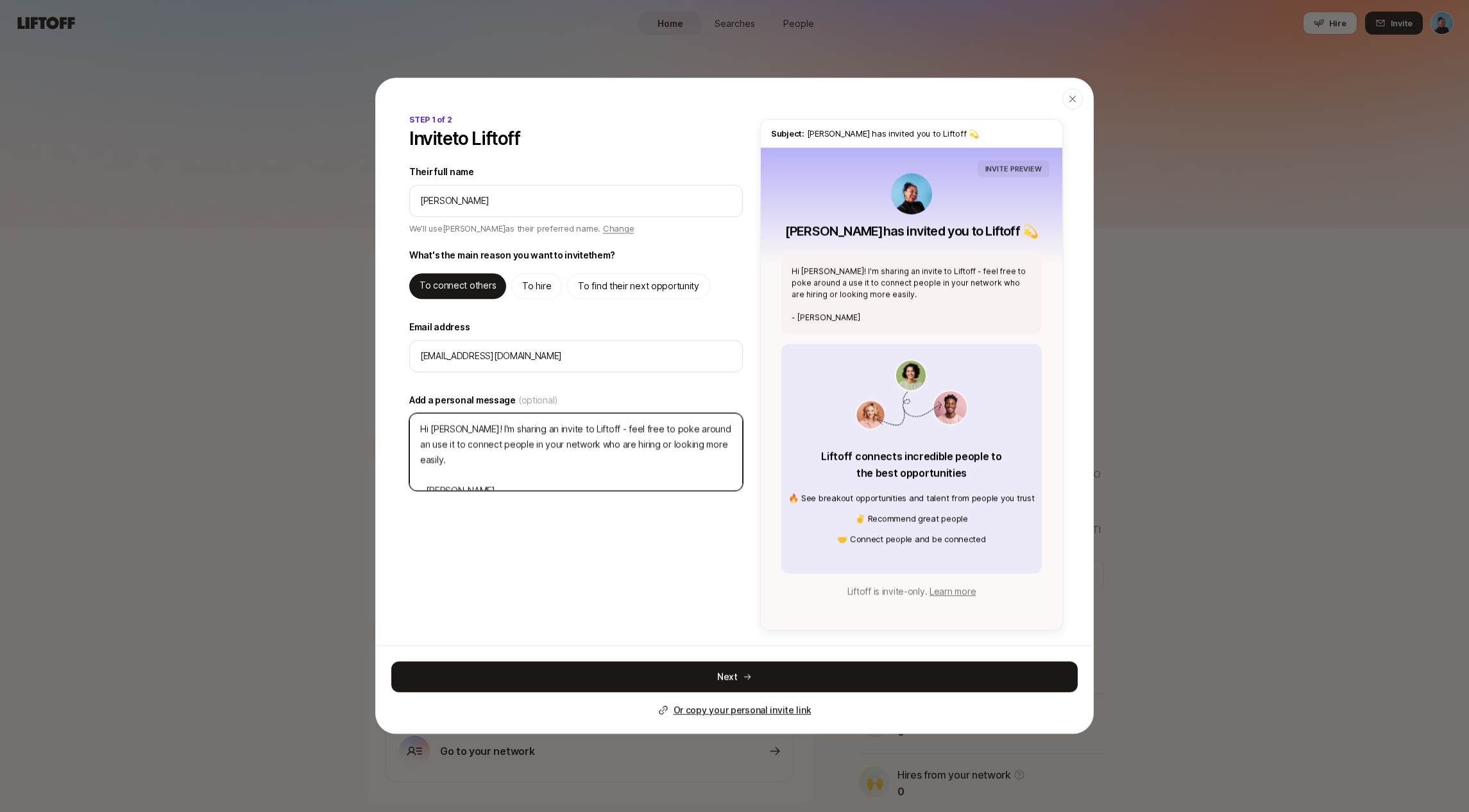
type textarea "Hi [PERSON_NAME]! I'm sharing an invite to Liftoff - feel free to poke around a…"
type textarea "x"
type textarea "Hi [PERSON_NAME]! I'm sharing an invite to Liftoff - feel free to poke around a…"
type textarea "x"
type textarea "Hi [PERSON_NAME]! I'm sharing an invite to Liftoff - feel free to poke around a…"
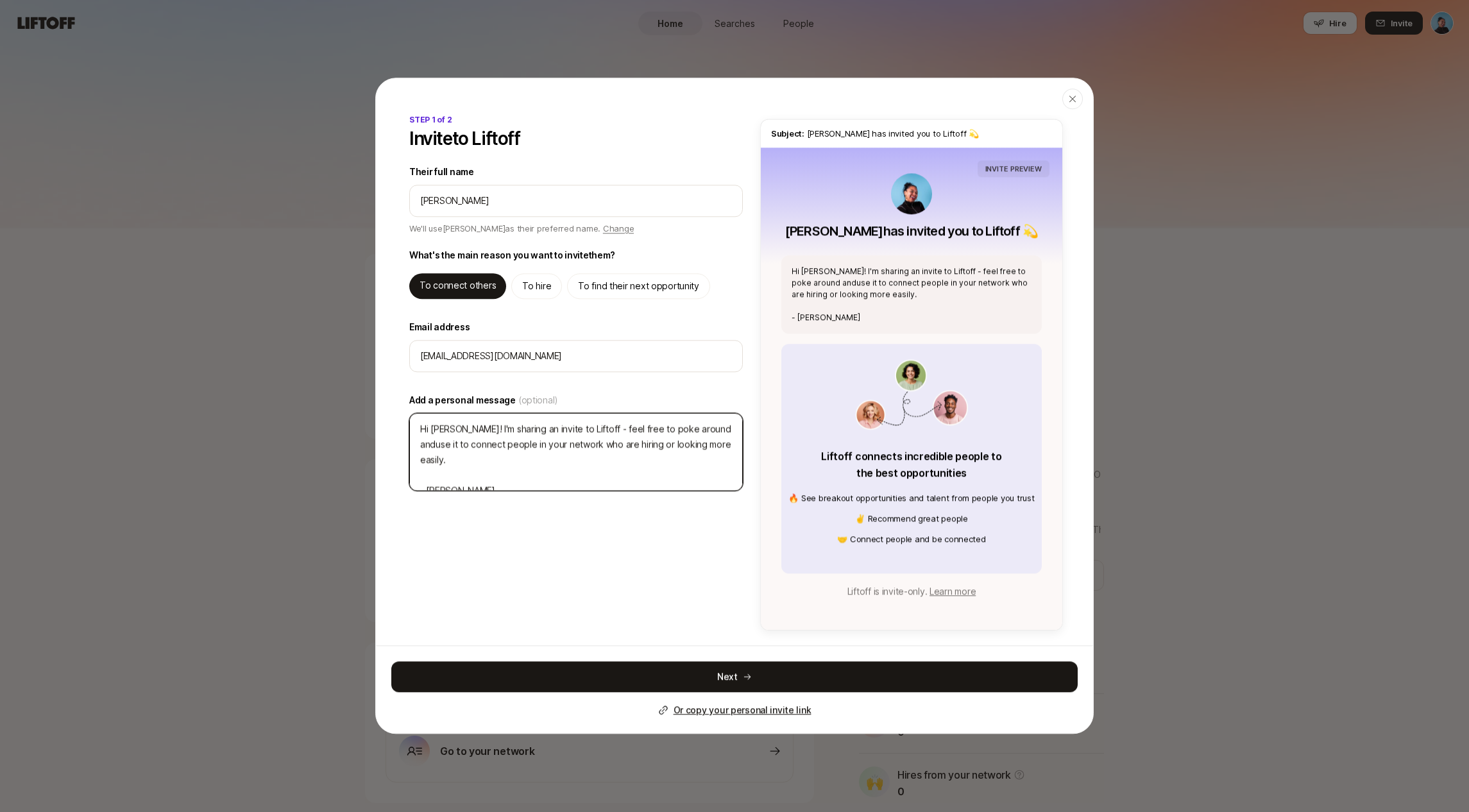
type textarea "x"
type textarea "Hi [PERSON_NAME]! I'm sharing an invite to Liftoff - feel free to poke around a…"
type textarea "x"
type textarea "Hi [PERSON_NAME]! I'm sharing an invite to Liftoff - feel free to poke around a…"
type textarea "x"
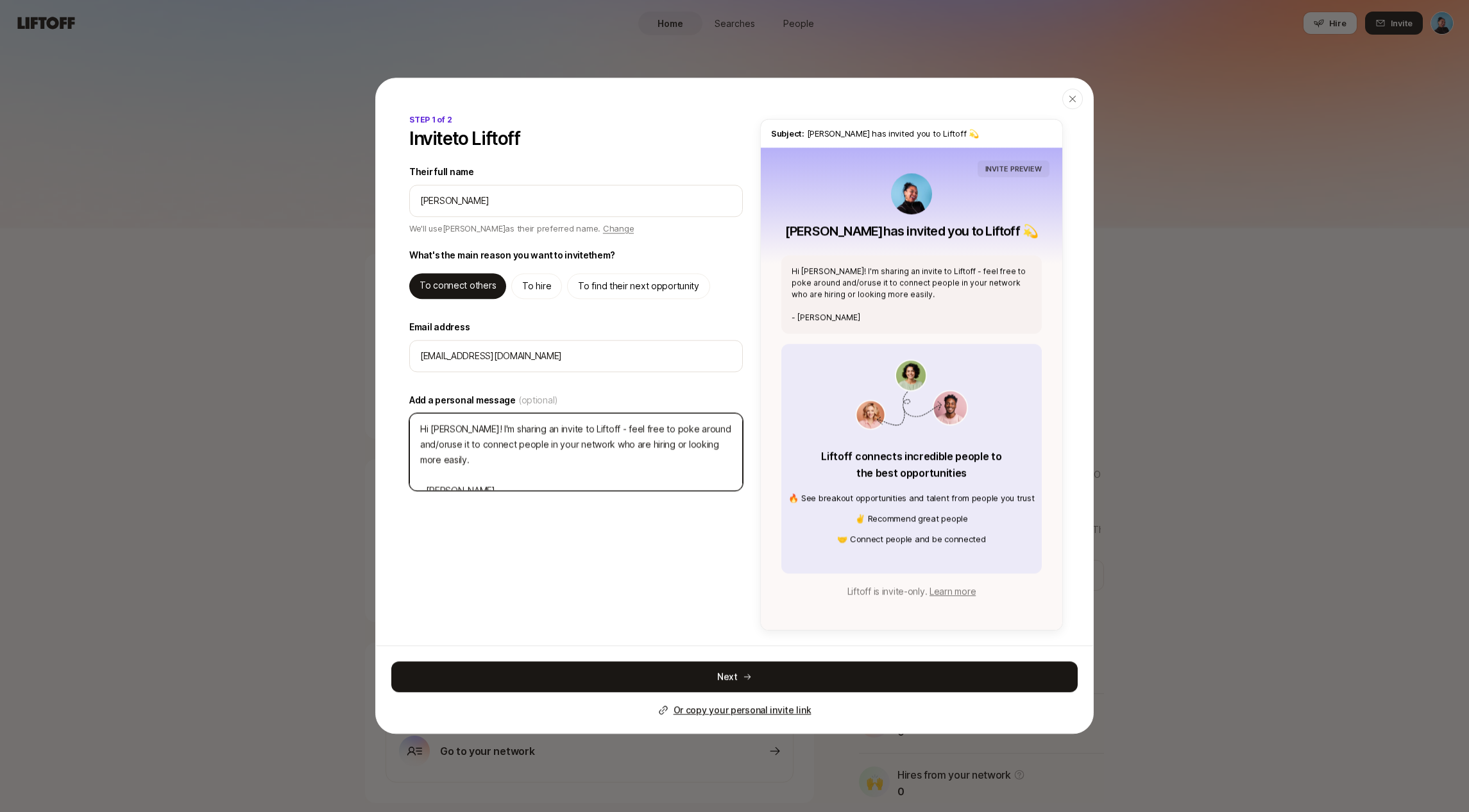
type textarea "Hi [PERSON_NAME]! I'm sharing an invite to Liftoff - feel free to poke around a…"
type textarea "x"
click at [723, 445] on textarea "Hi [PERSON_NAME]! I'm sharing an invite to Liftoff - feel free to poke around a…" at bounding box center [576, 451] width 333 height 78
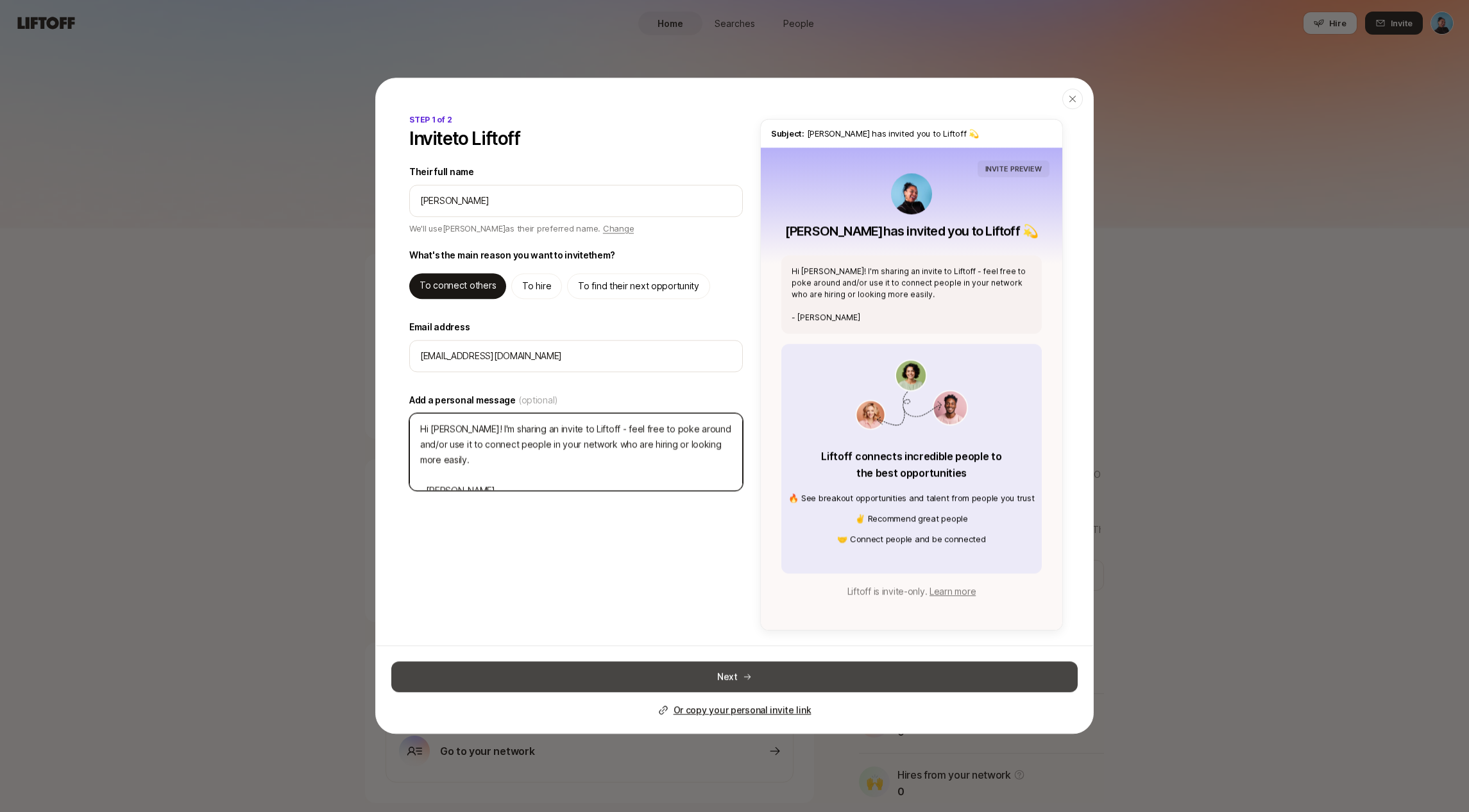
type textarea "Hi [PERSON_NAME]! I'm sharing an invite to Liftoff - feel free to poke around a…"
click at [737, 672] on button "Next" at bounding box center [734, 677] width 687 height 31
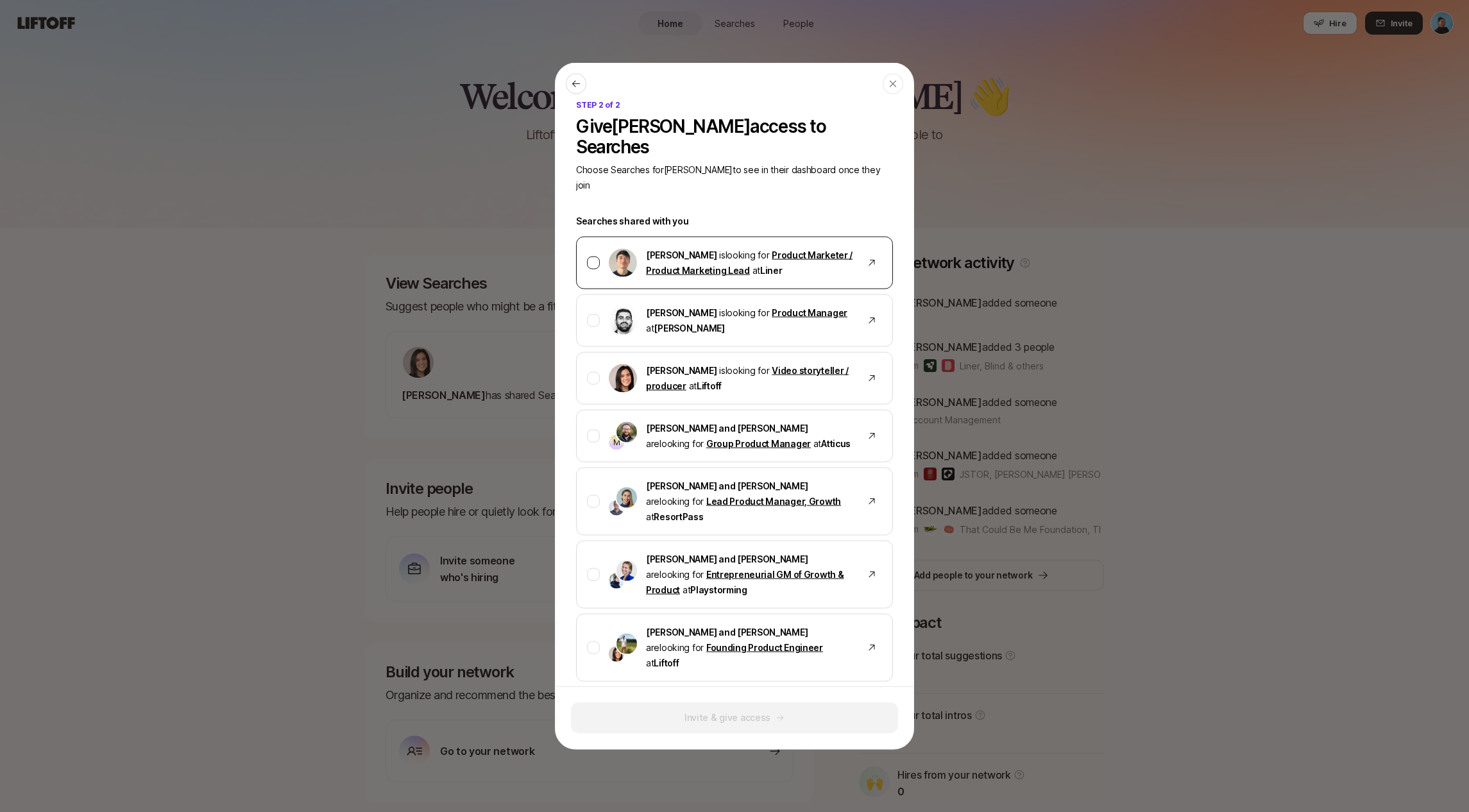
click at [593, 256] on div at bounding box center [593, 262] width 13 height 13
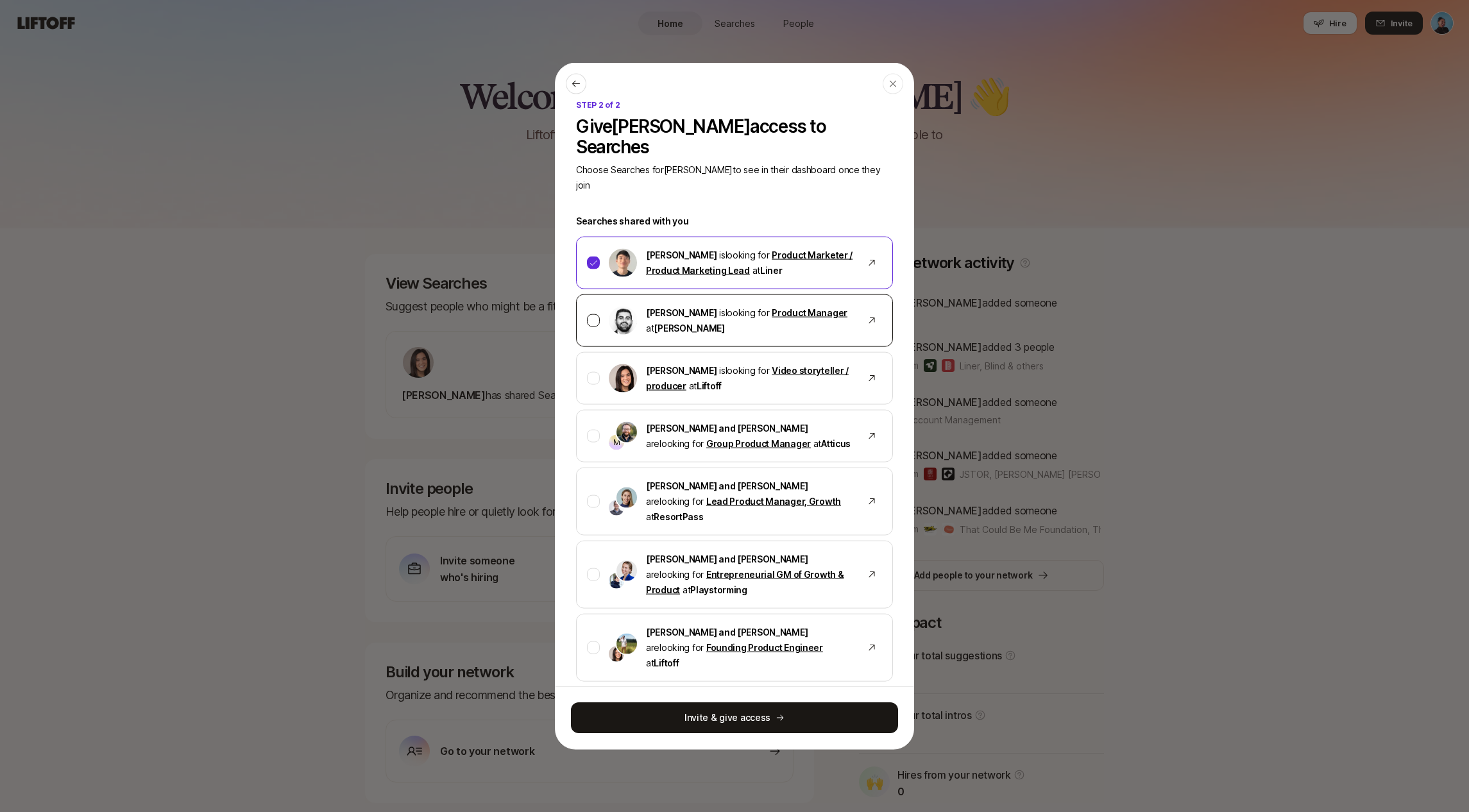
click at [596, 315] on div at bounding box center [593, 321] width 13 height 13
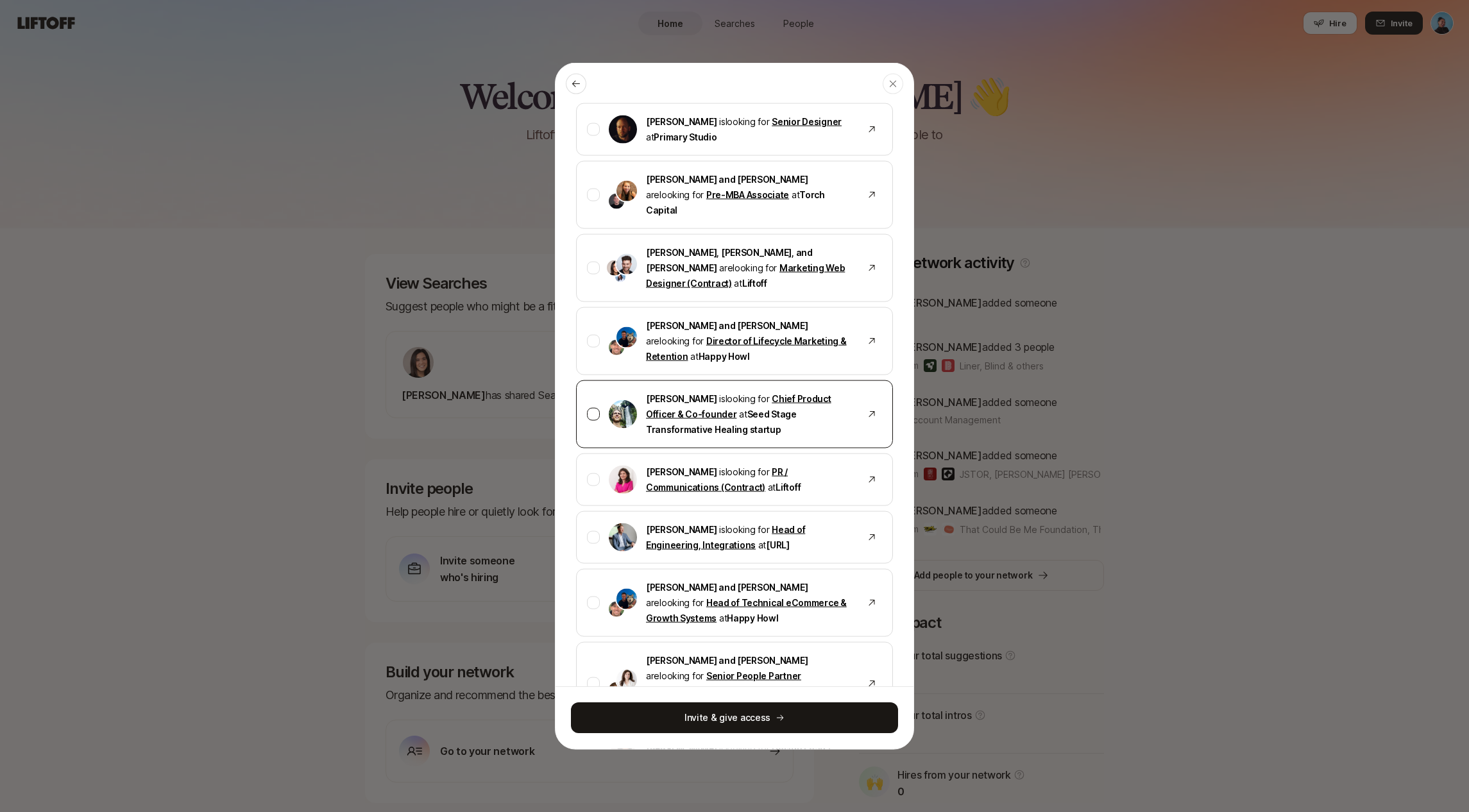
scroll to position [584, 0]
click at [592, 596] on div at bounding box center [593, 602] width 13 height 13
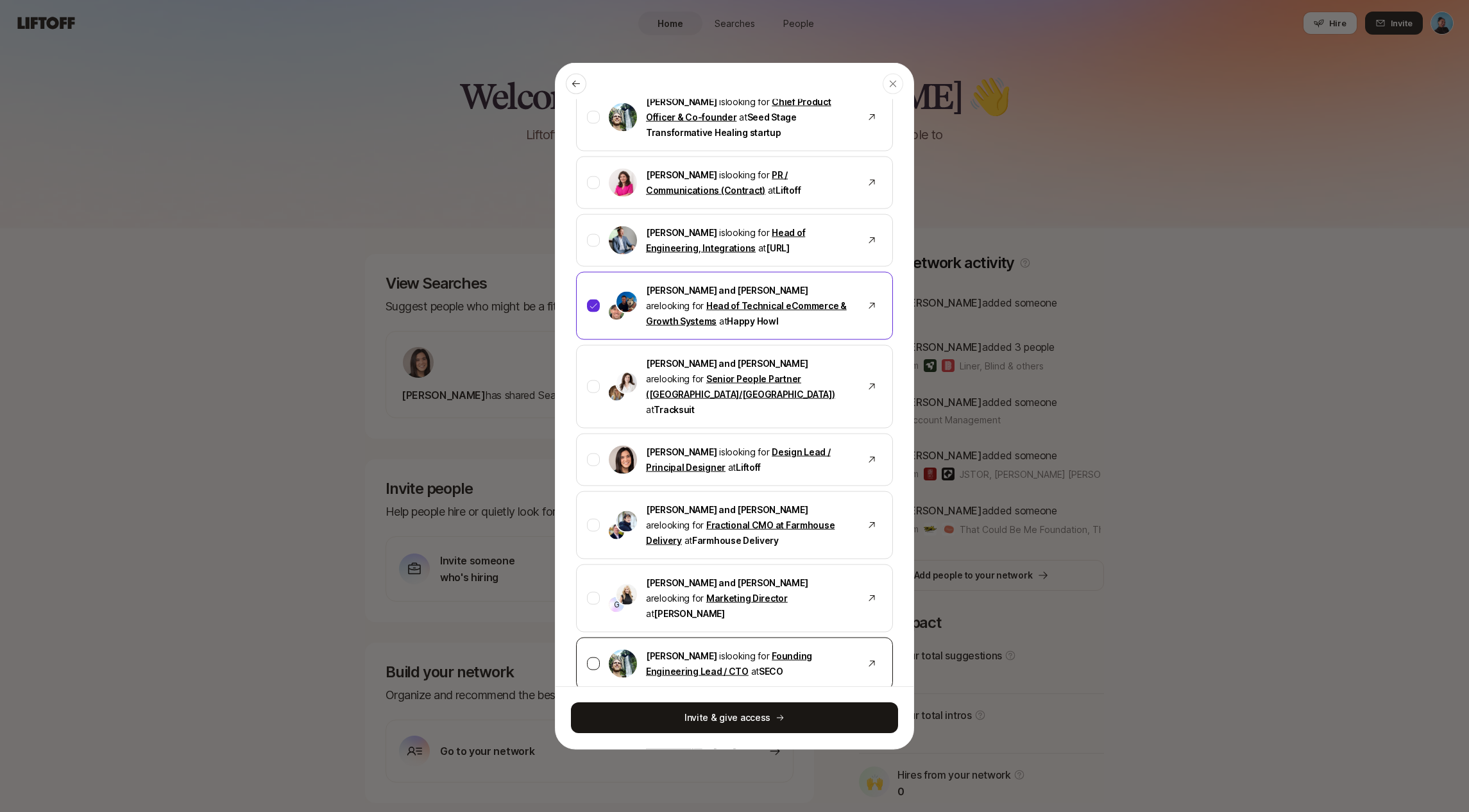
scroll to position [887, 0]
